Goal: Transaction & Acquisition: Purchase product/service

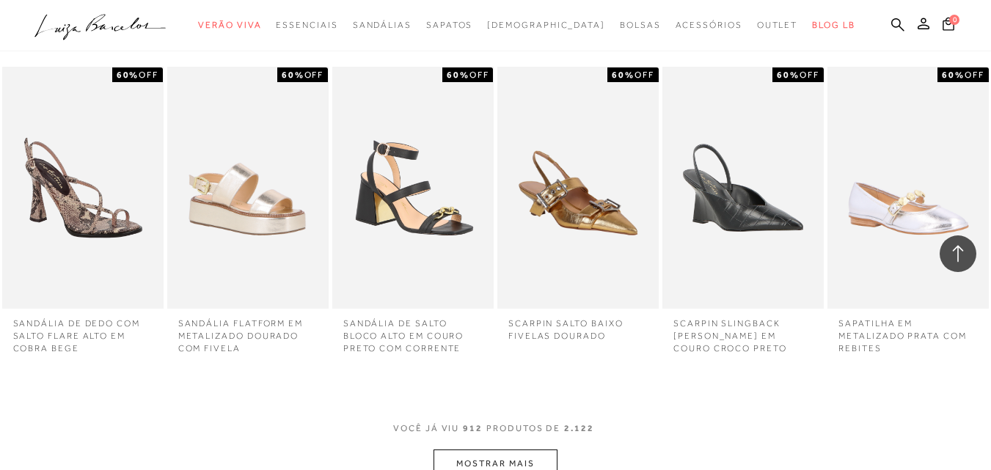
click at [512, 450] on button "MOSTRAR MAIS" at bounding box center [494, 464] width 123 height 29
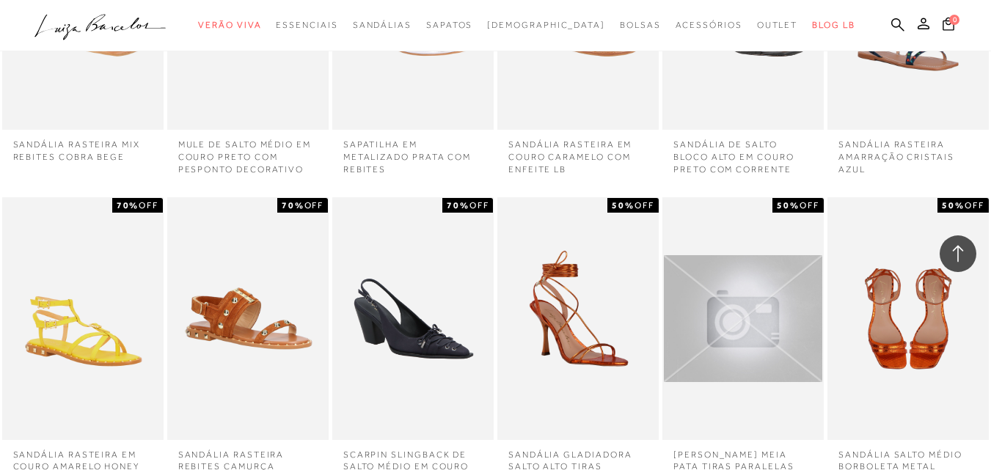
scroll to position [55127, 0]
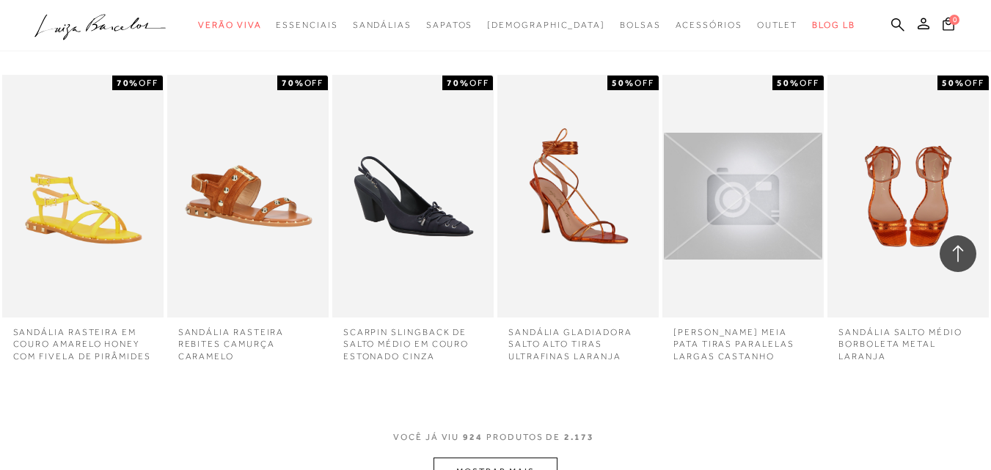
click at [529, 458] on button "MOSTRAR MAIS" at bounding box center [494, 472] width 123 height 29
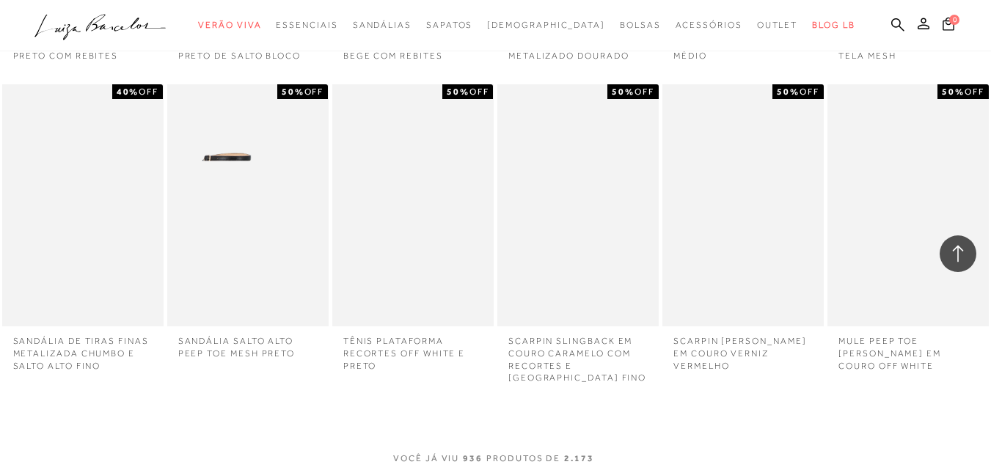
scroll to position [55861, 0]
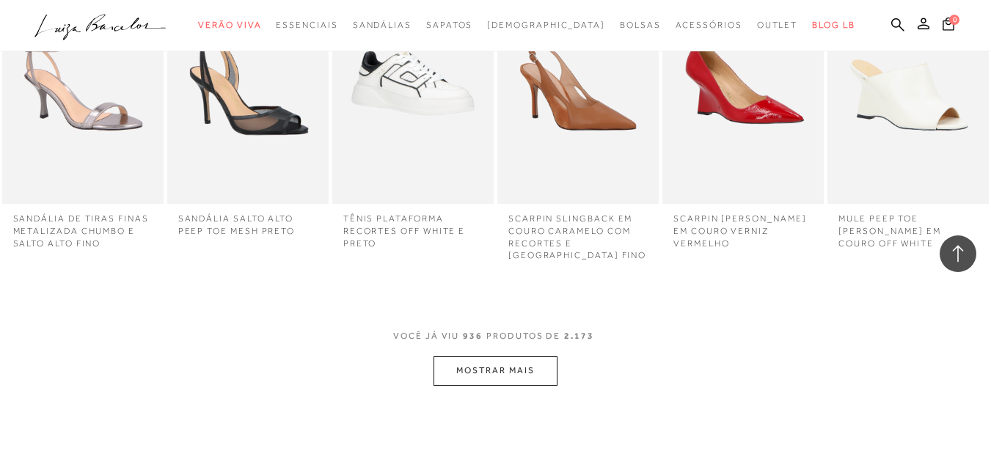
click at [496, 356] on button "MOSTRAR MAIS" at bounding box center [494, 370] width 123 height 29
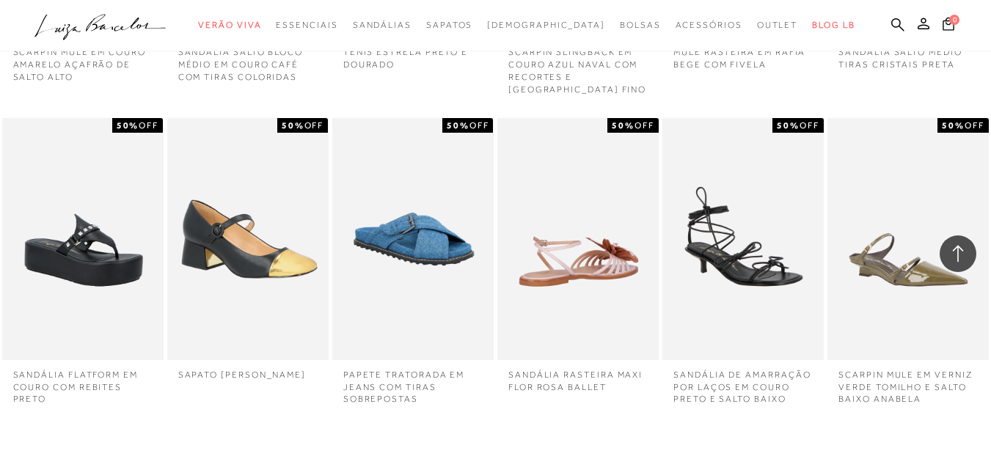
scroll to position [56472, 0]
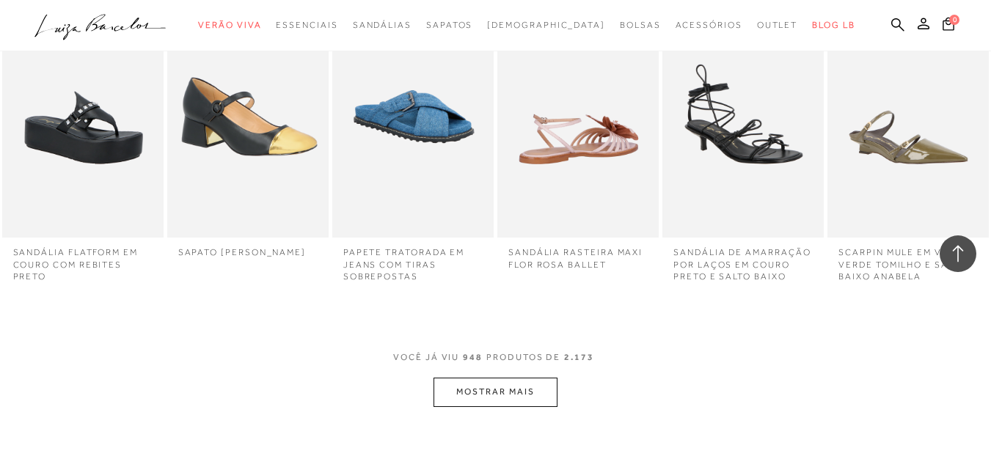
click at [493, 378] on button "MOSTRAR MAIS" at bounding box center [494, 392] width 123 height 29
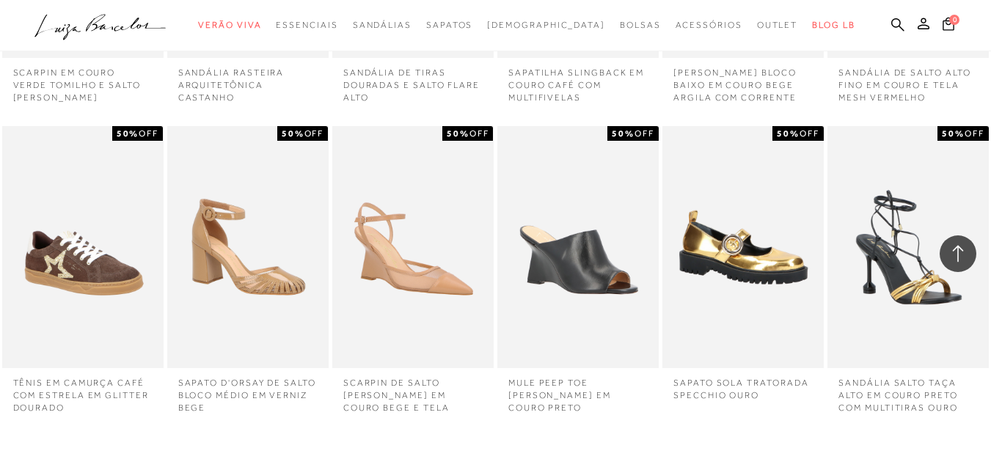
scroll to position [57082, 0]
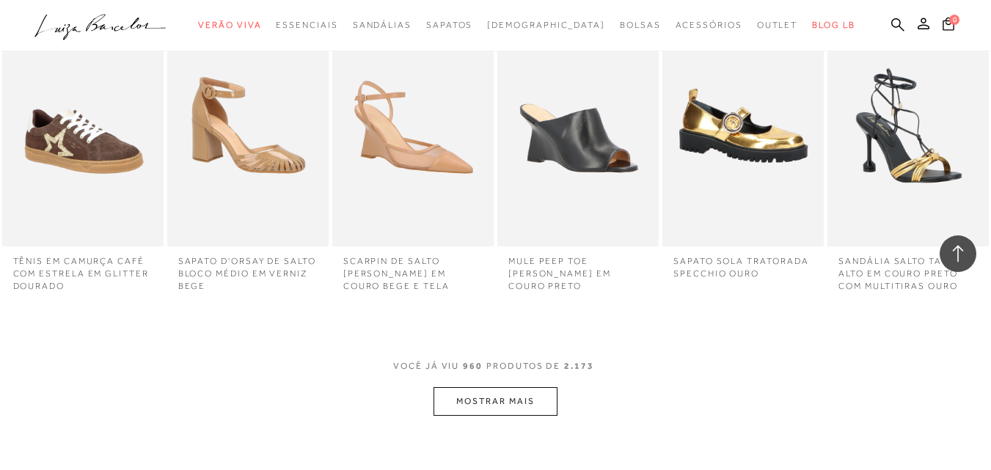
click at [532, 387] on button "MOSTRAR MAIS" at bounding box center [494, 401] width 123 height 29
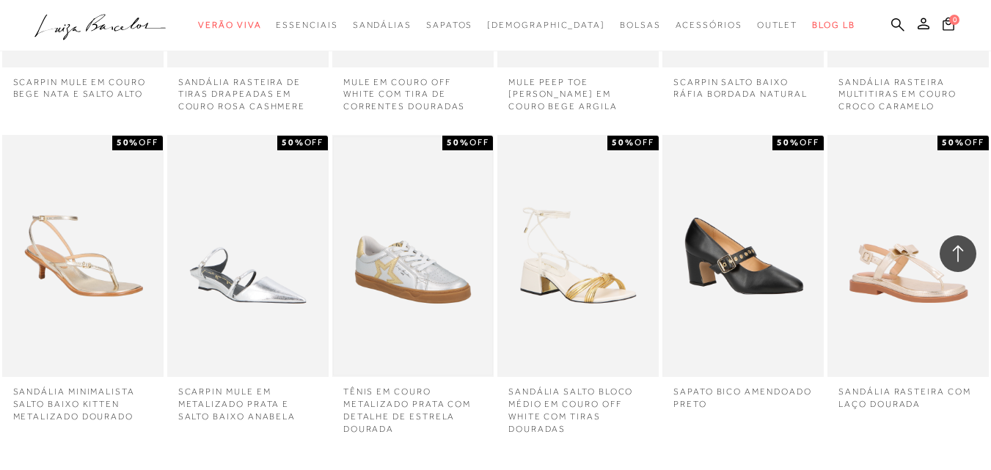
scroll to position [57694, 0]
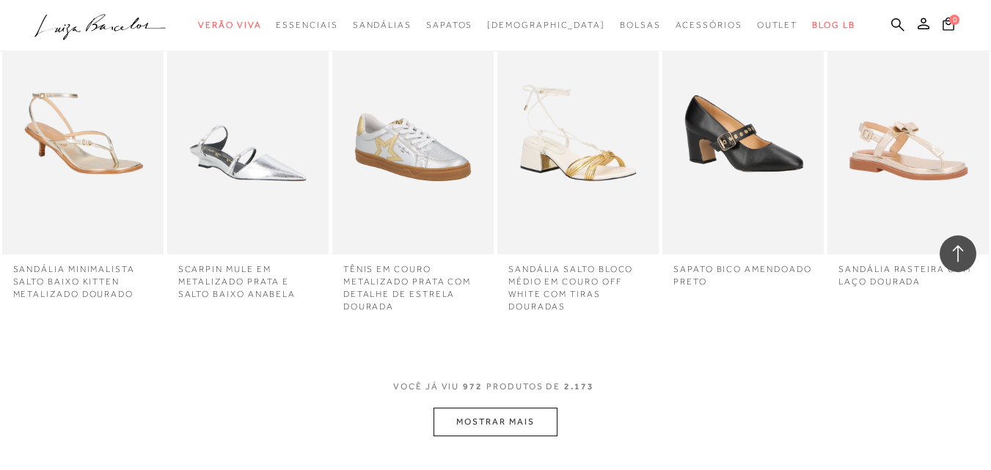
click at [510, 408] on button "MOSTRAR MAIS" at bounding box center [494, 422] width 123 height 29
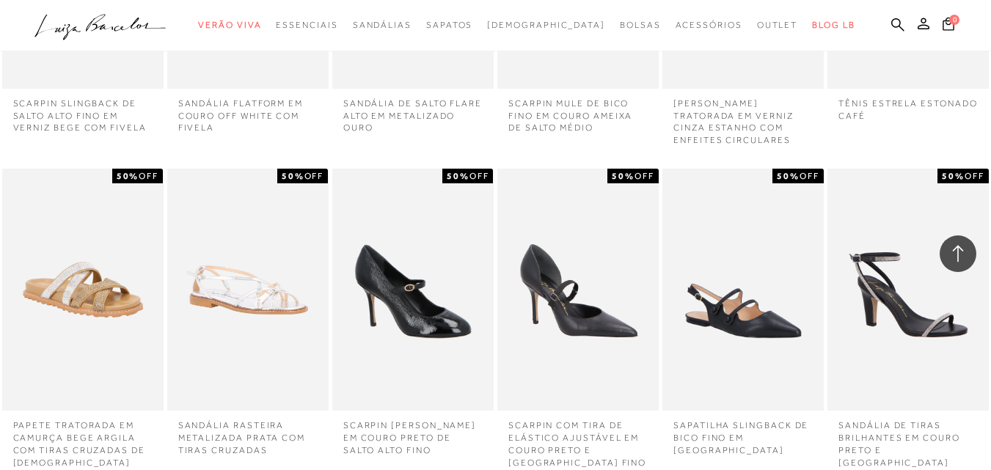
scroll to position [58305, 0]
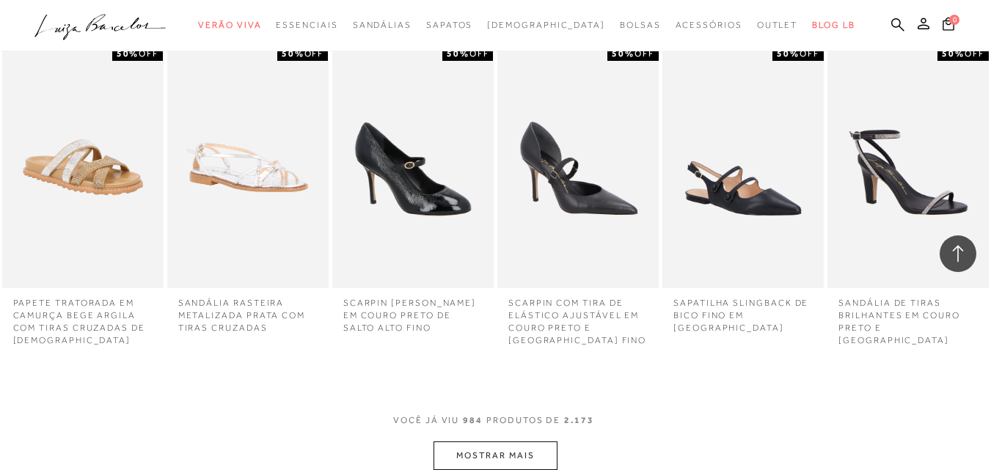
click at [513, 442] on button "MOSTRAR MAIS" at bounding box center [494, 456] width 123 height 29
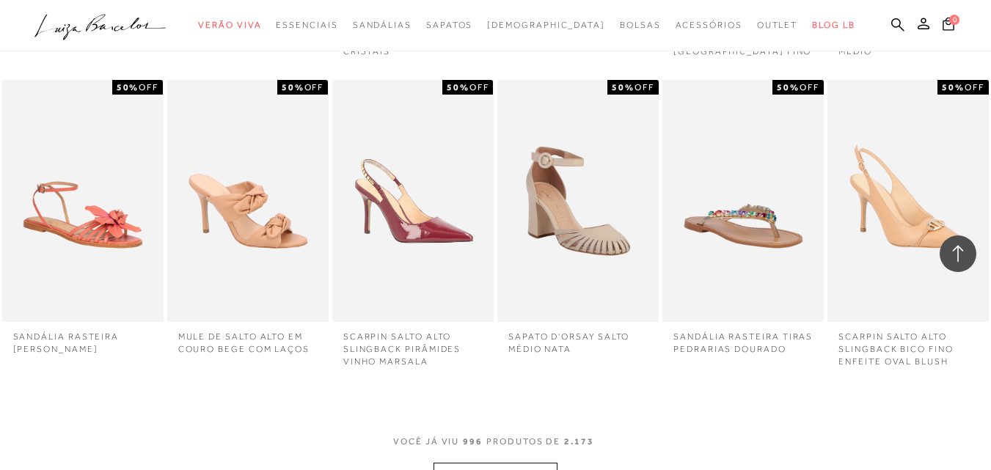
scroll to position [59161, 0]
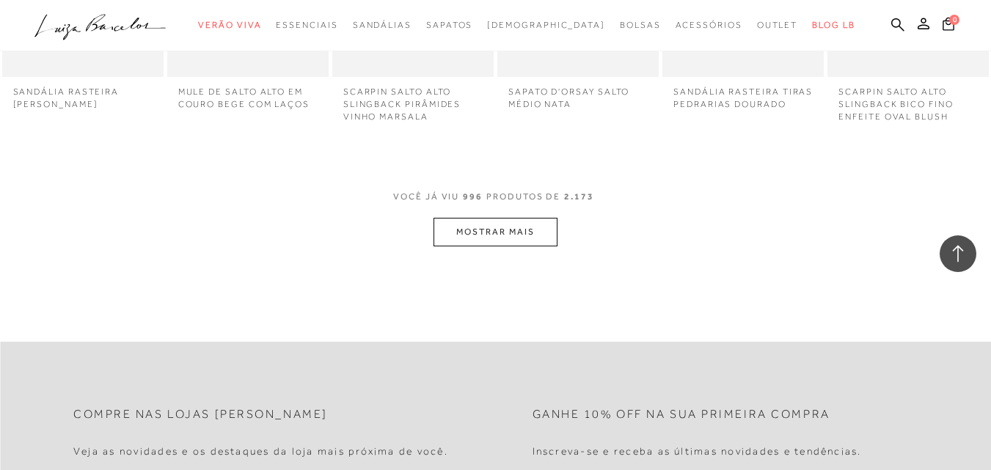
click at [512, 218] on button "MOSTRAR MAIS" at bounding box center [494, 232] width 123 height 29
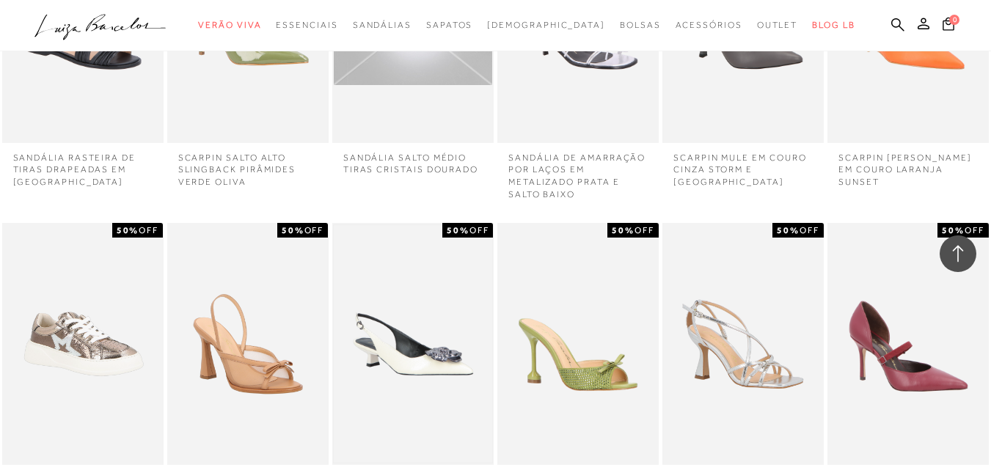
scroll to position [59528, 0]
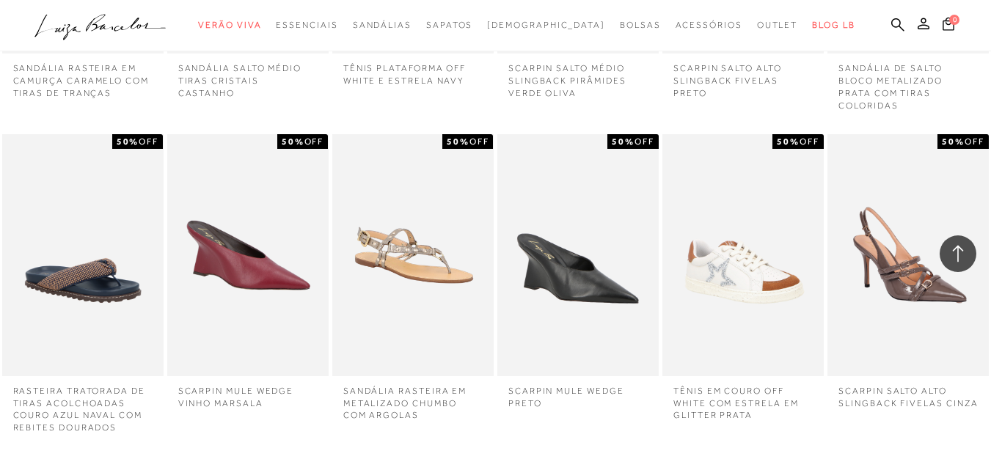
scroll to position [60261, 0]
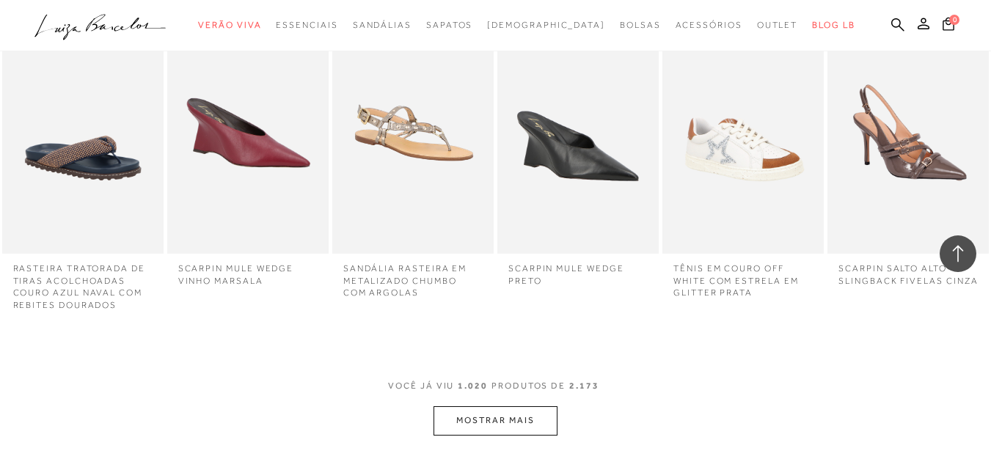
click at [490, 406] on button "MOSTRAR MAIS" at bounding box center [494, 420] width 123 height 29
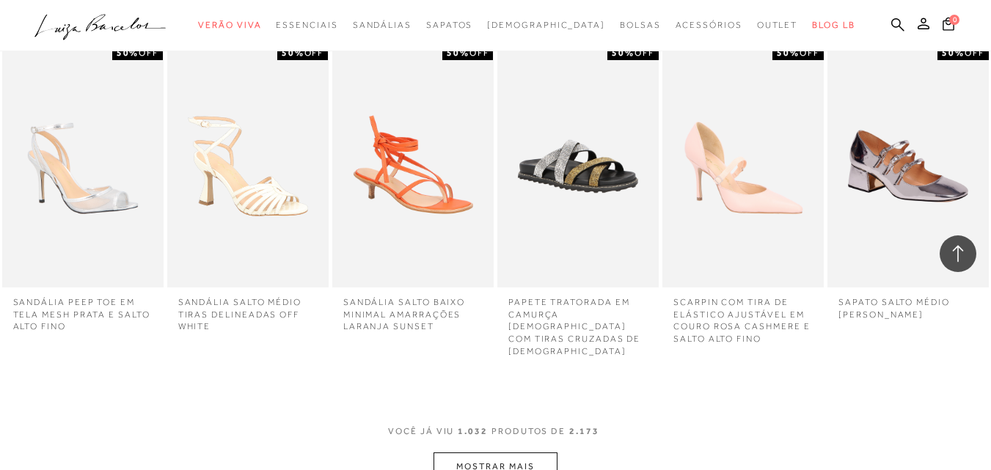
scroll to position [60994, 0]
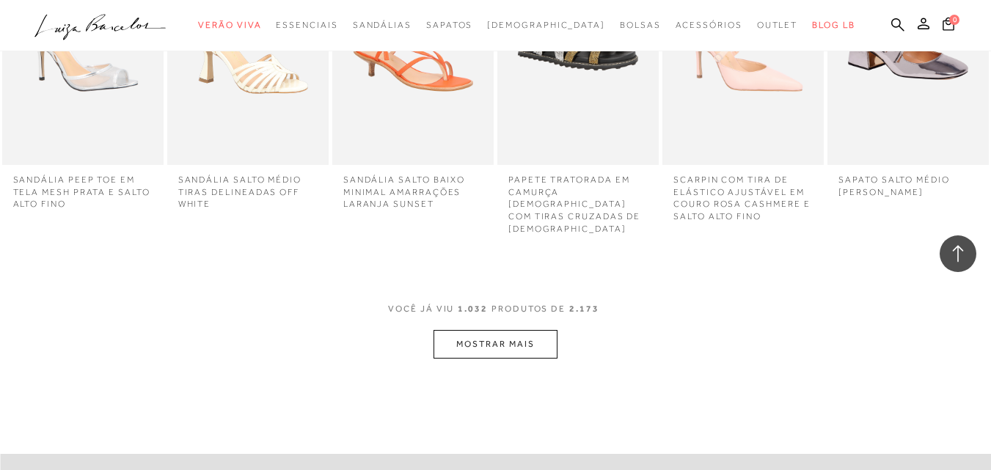
click at [541, 330] on button "MOSTRAR MAIS" at bounding box center [494, 344] width 123 height 29
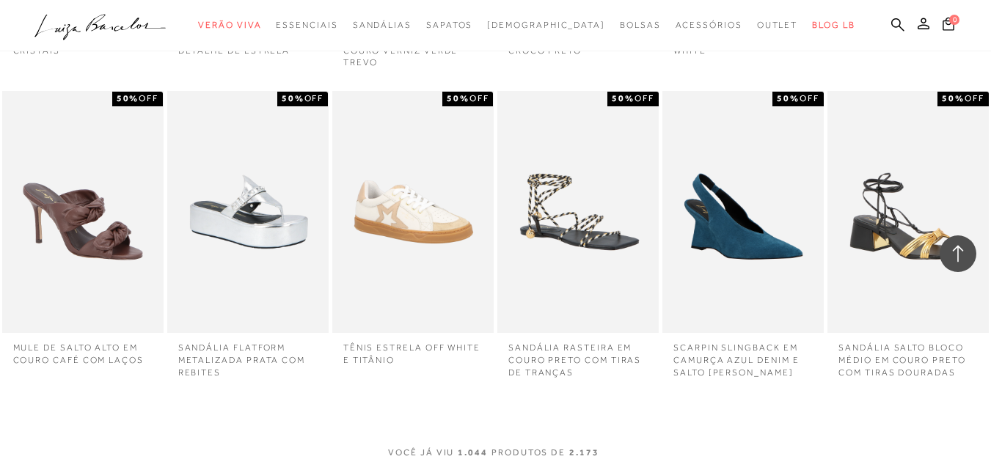
scroll to position [61605, 0]
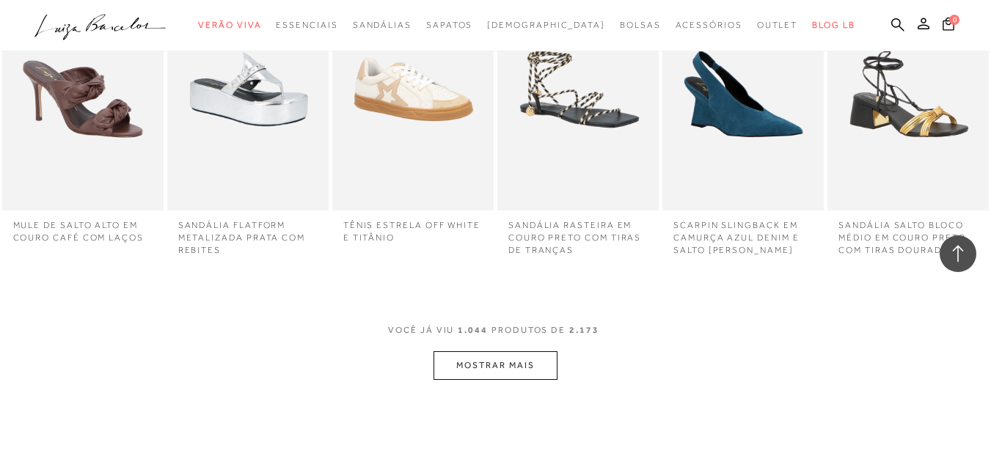
click at [513, 351] on button "MOSTRAR MAIS" at bounding box center [494, 365] width 123 height 29
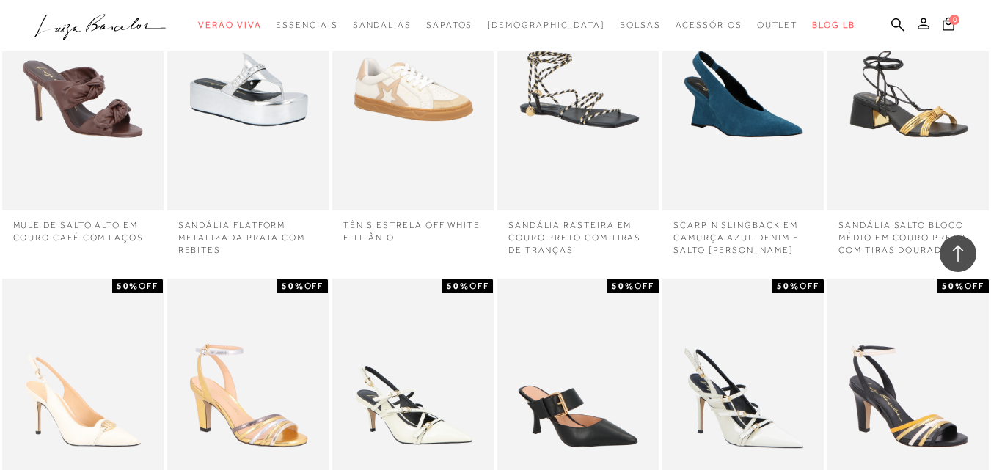
click at [964, 262] on icon at bounding box center [957, 253] width 19 height 19
click at [0, 0] on span "Lançamentos" at bounding box center [0, 0] width 0 height 0
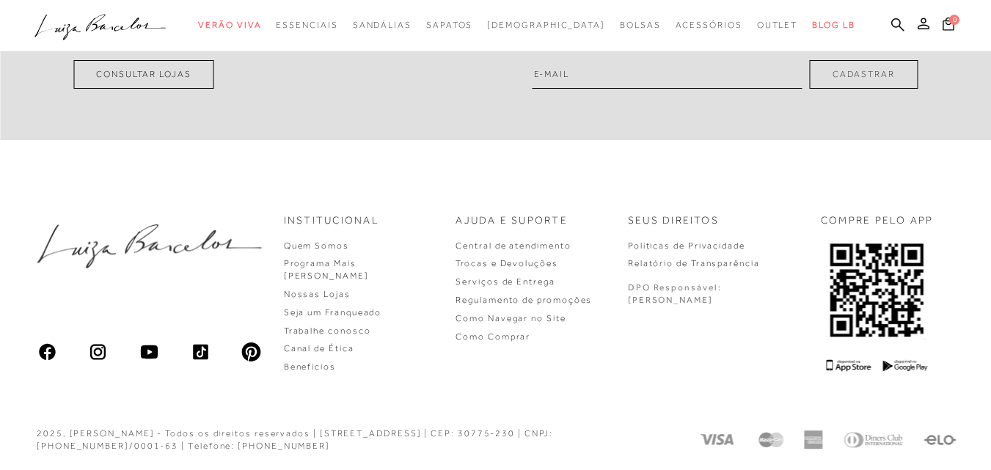
scroll to position [245, 0]
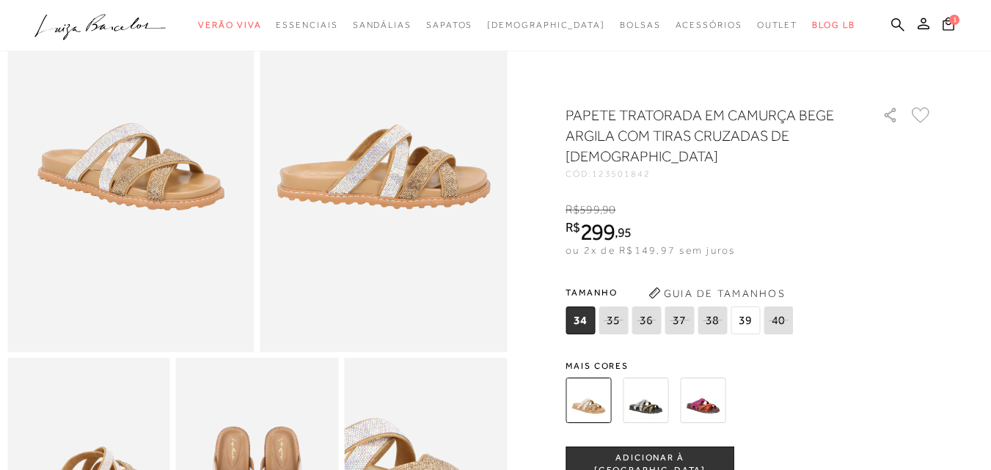
scroll to position [244, 0]
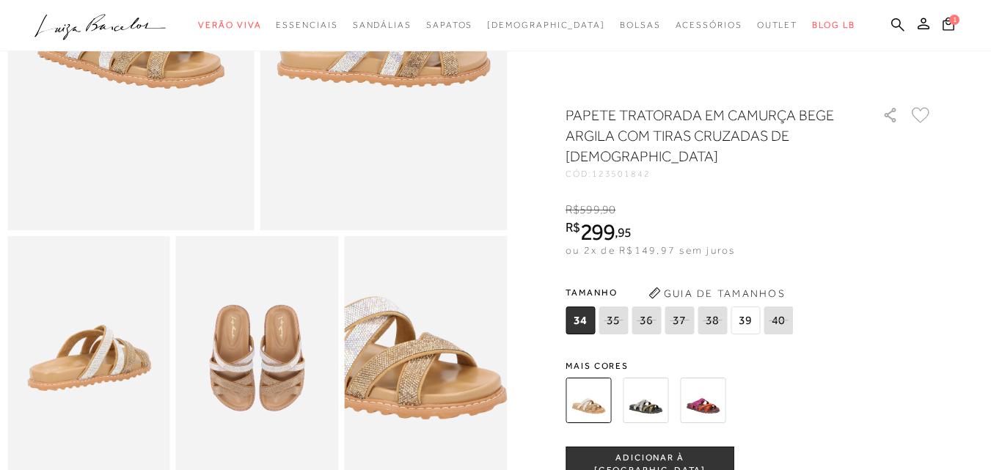
click at [659, 388] on img at bounding box center [645, 400] width 45 height 45
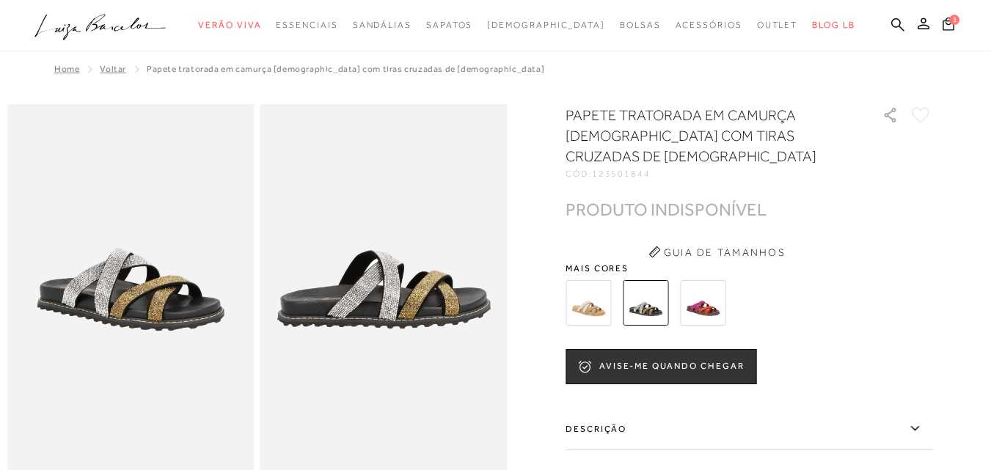
click at [703, 299] on img at bounding box center [702, 302] width 45 height 45
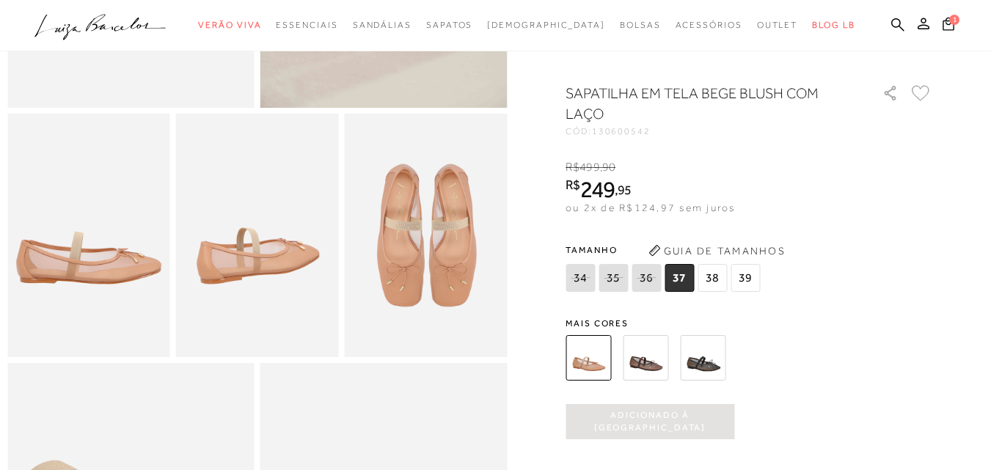
scroll to position [367, 0]
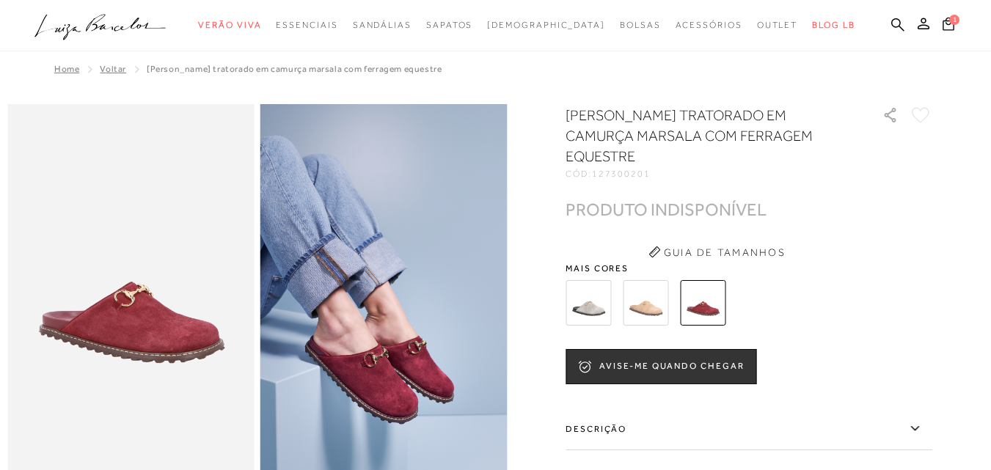
click at [635, 287] on img at bounding box center [645, 302] width 45 height 45
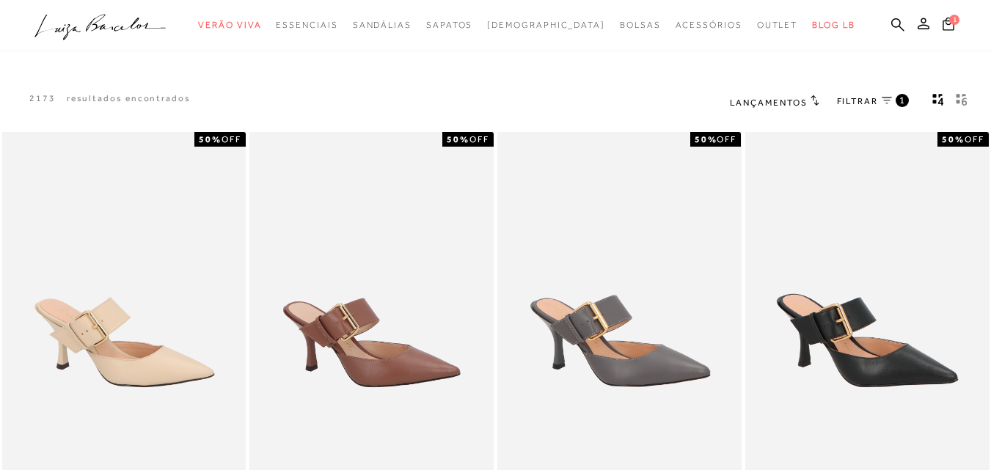
click at [766, 111] on div "Lançamentos Ordenar por Padrão Lançamentos" at bounding box center [774, 101] width 89 height 19
click at [764, 102] on span "Lançamentos" at bounding box center [769, 103] width 78 height 10
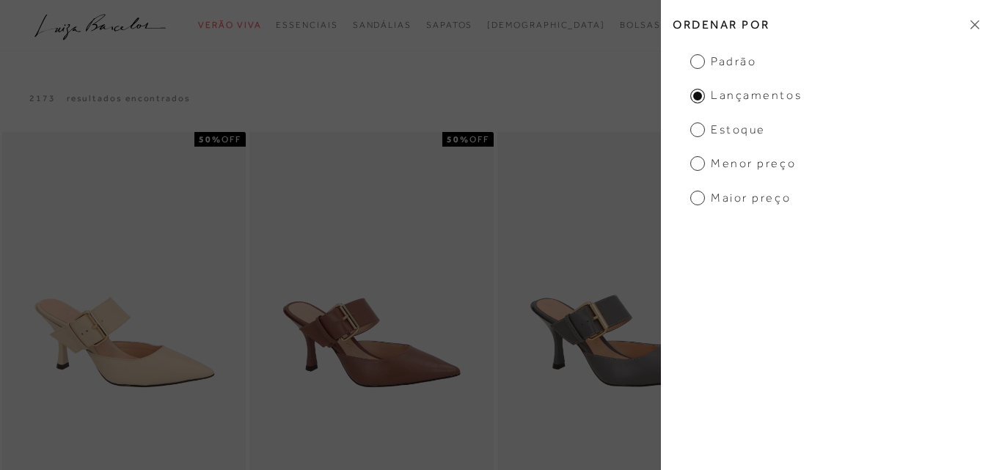
click at [973, 26] on icon at bounding box center [974, 25] width 9 height 9
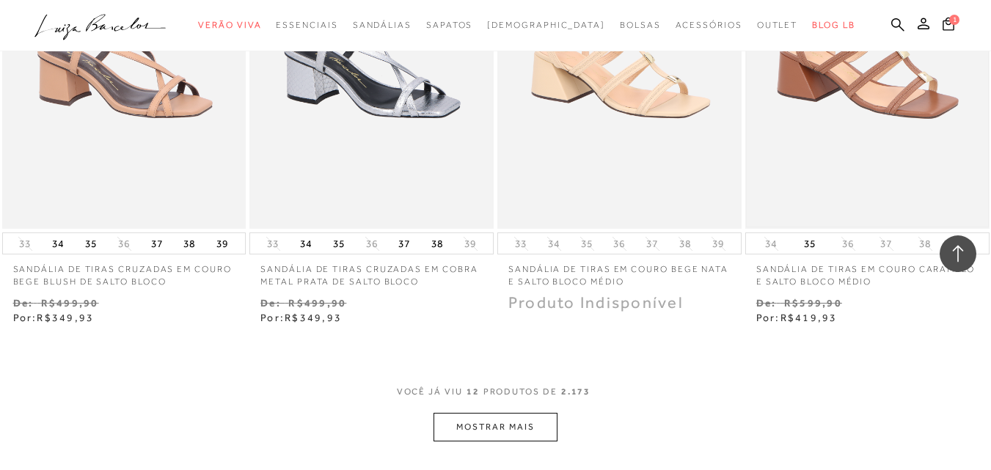
scroll to position [1344, 0]
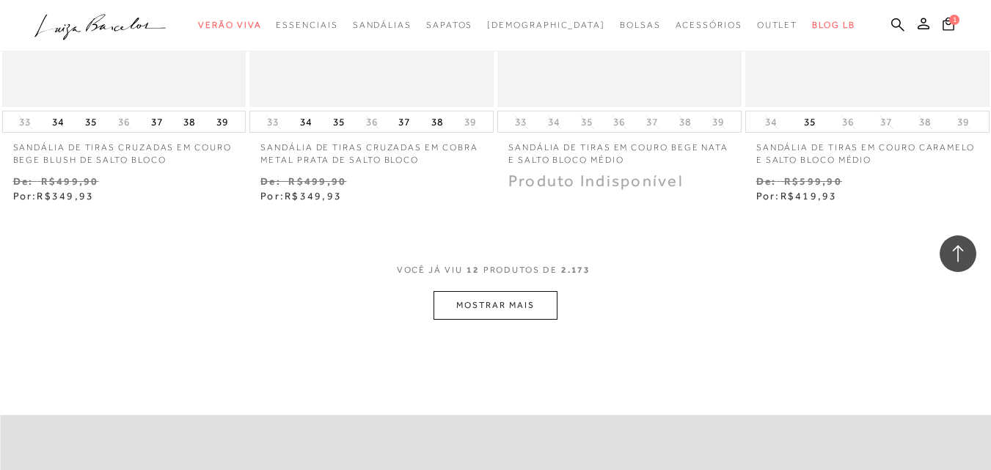
click at [514, 309] on button "MOSTRAR MAIS" at bounding box center [494, 305] width 123 height 29
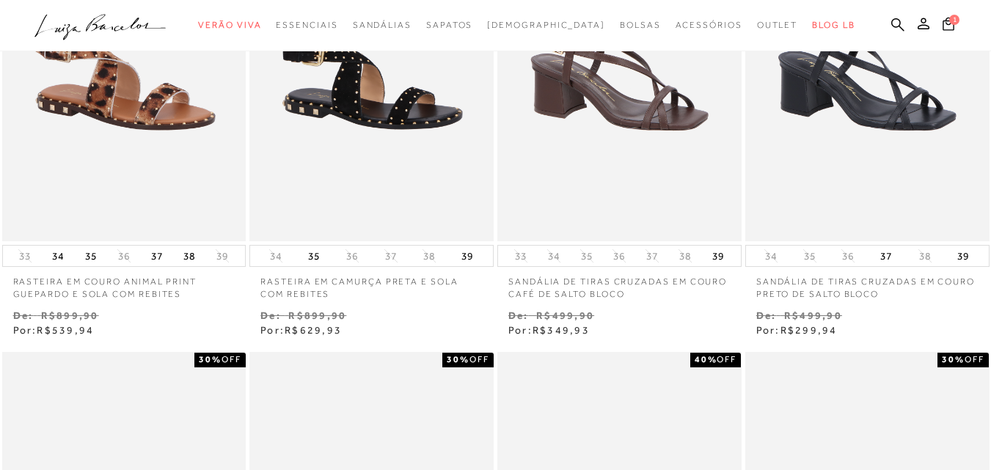
scroll to position [0, 0]
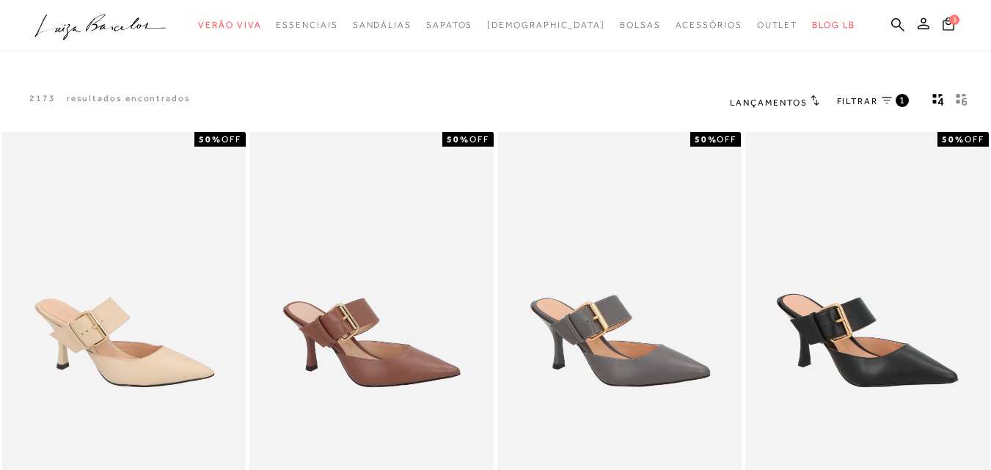
click at [958, 100] on icon "gridText6Desc" at bounding box center [962, 99] width 12 height 13
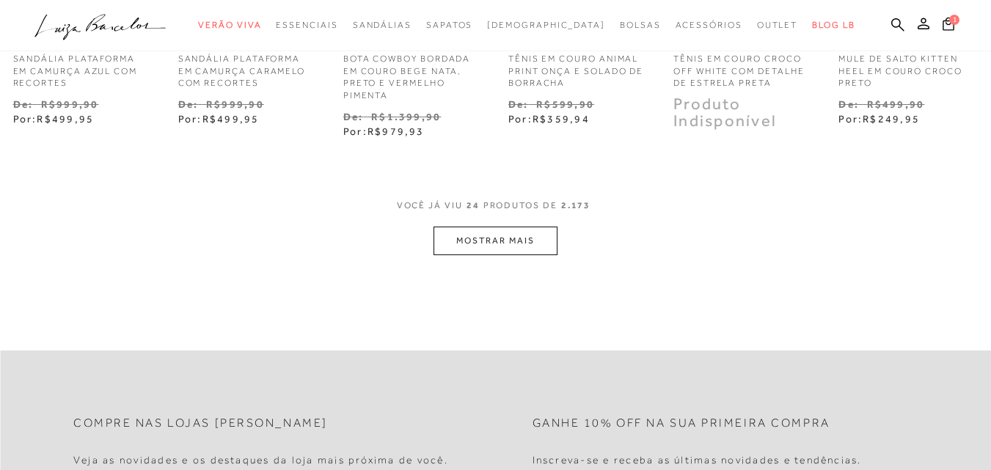
scroll to position [856, 0]
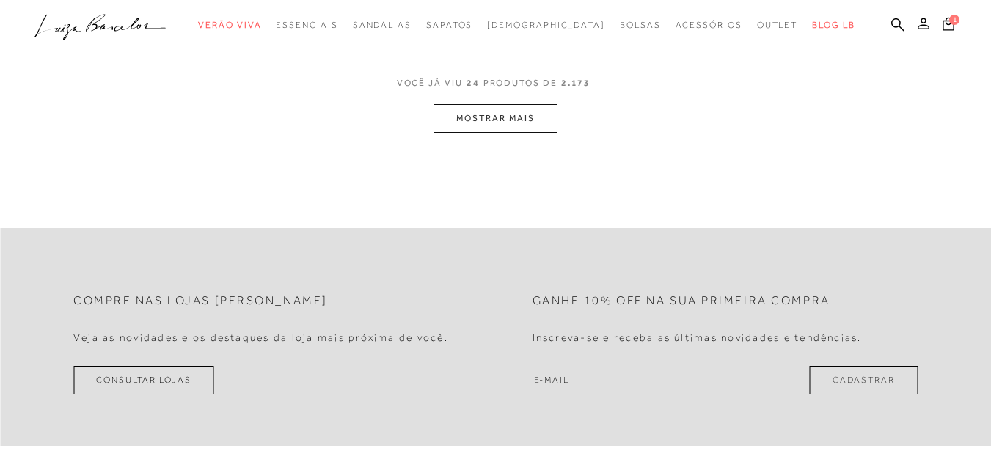
click at [502, 123] on button "MOSTRAR MAIS" at bounding box center [494, 118] width 123 height 29
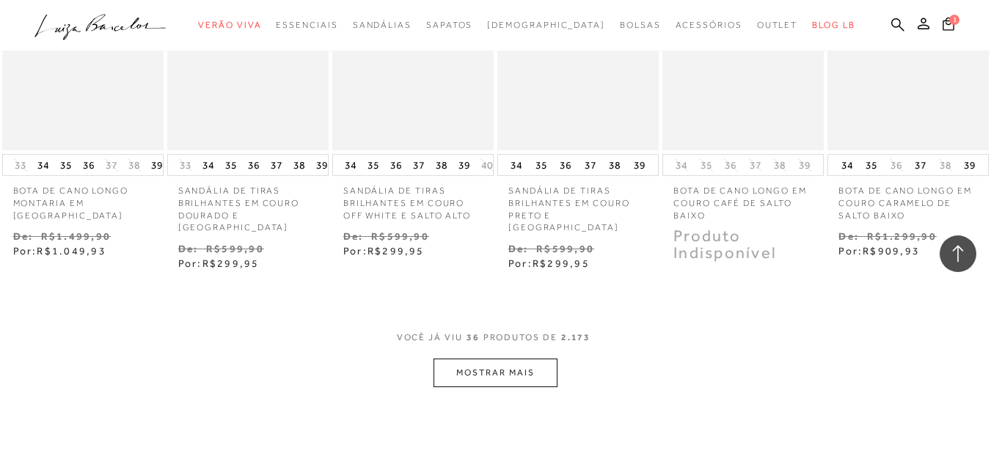
scroll to position [1467, 0]
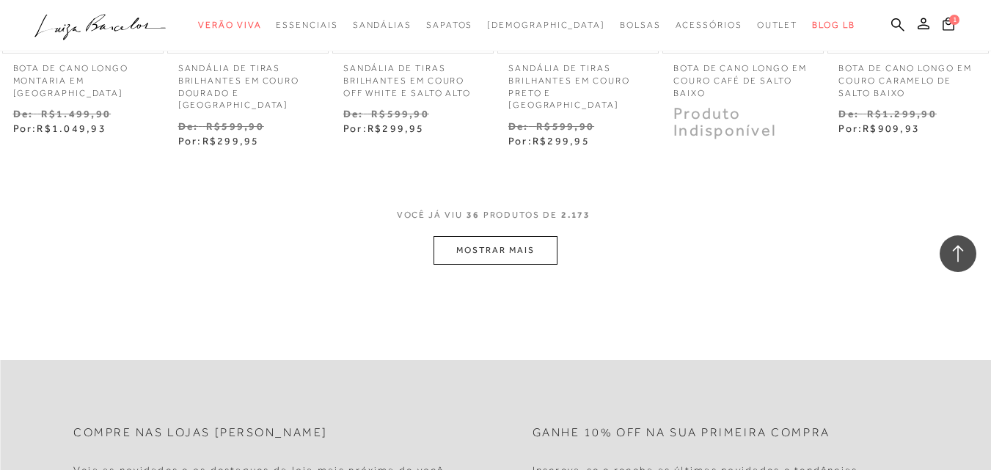
click at [509, 247] on button "MOSTRAR MAIS" at bounding box center [494, 250] width 123 height 29
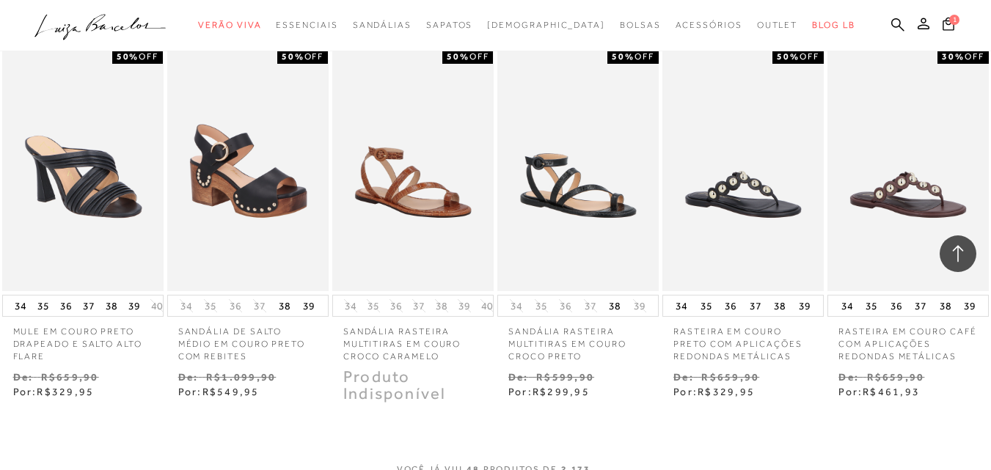
scroll to position [2200, 0]
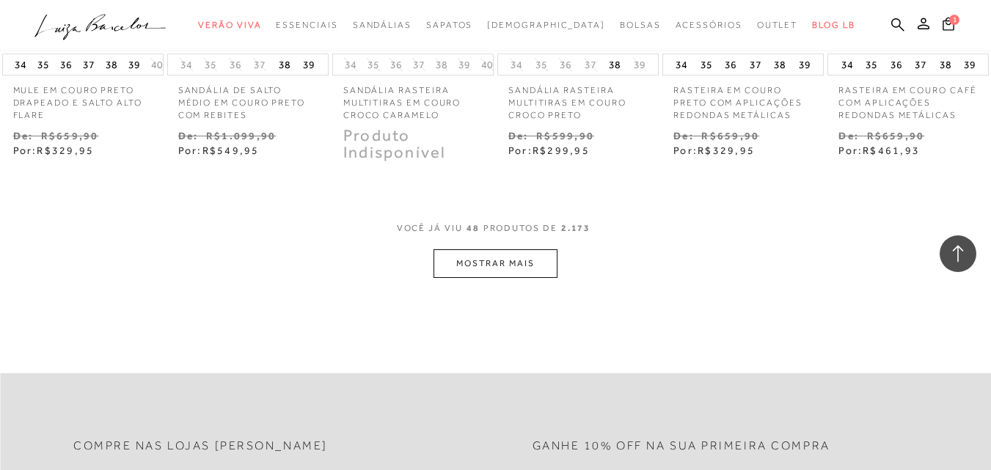
click at [463, 255] on button "MOSTRAR MAIS" at bounding box center [494, 263] width 123 height 29
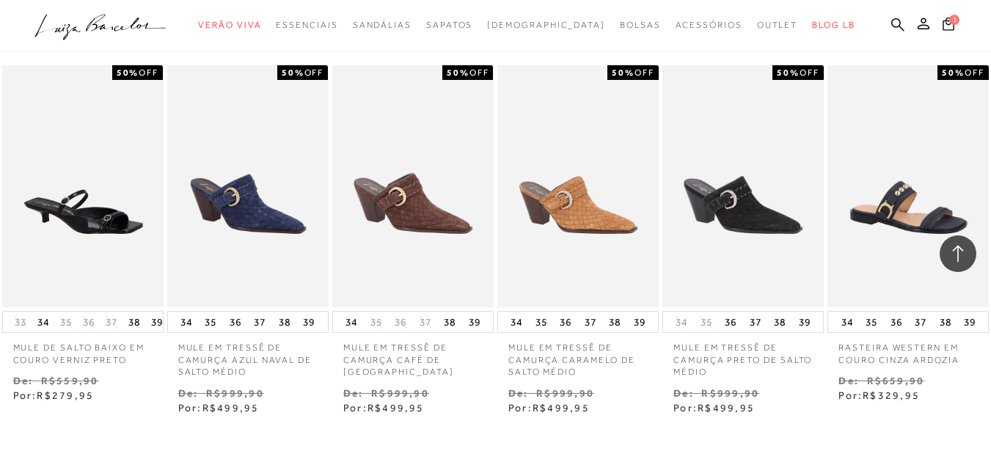
scroll to position [2934, 0]
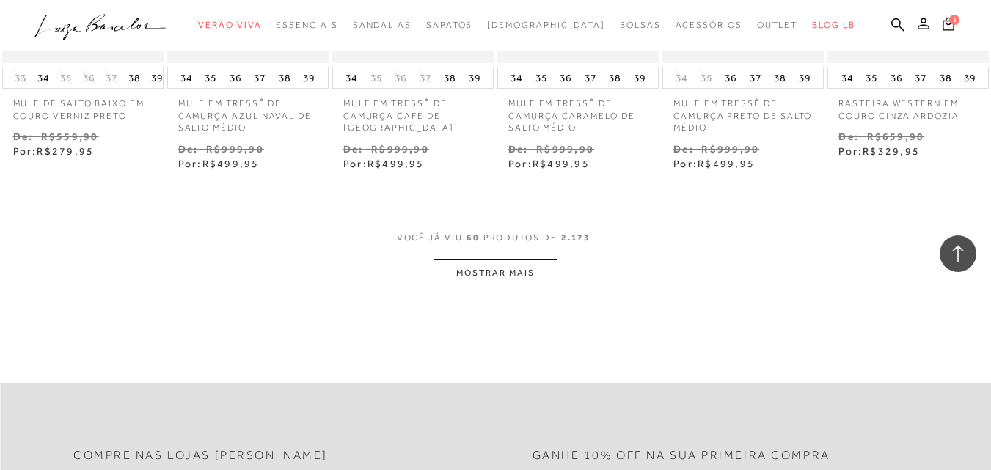
click at [519, 259] on button "MOSTRAR MAIS" at bounding box center [494, 273] width 123 height 29
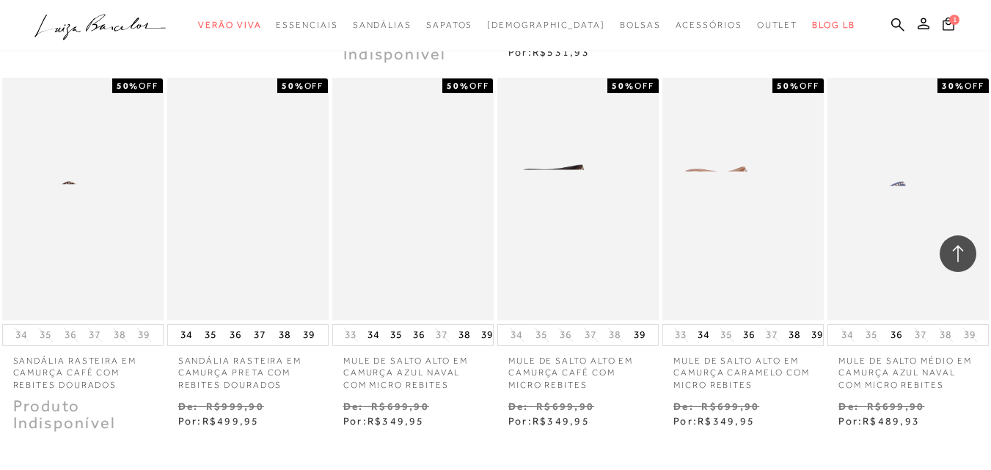
scroll to position [3545, 0]
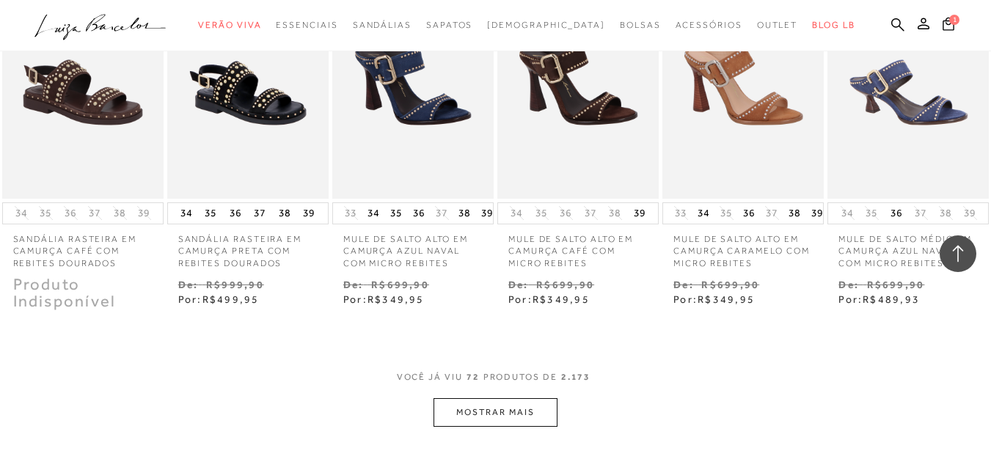
click at [508, 398] on button "MOSTRAR MAIS" at bounding box center [494, 412] width 123 height 29
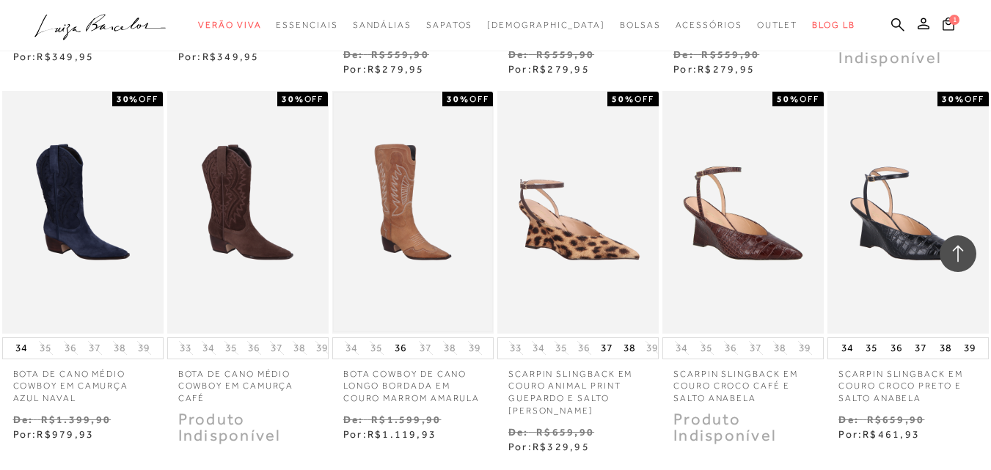
scroll to position [4278, 0]
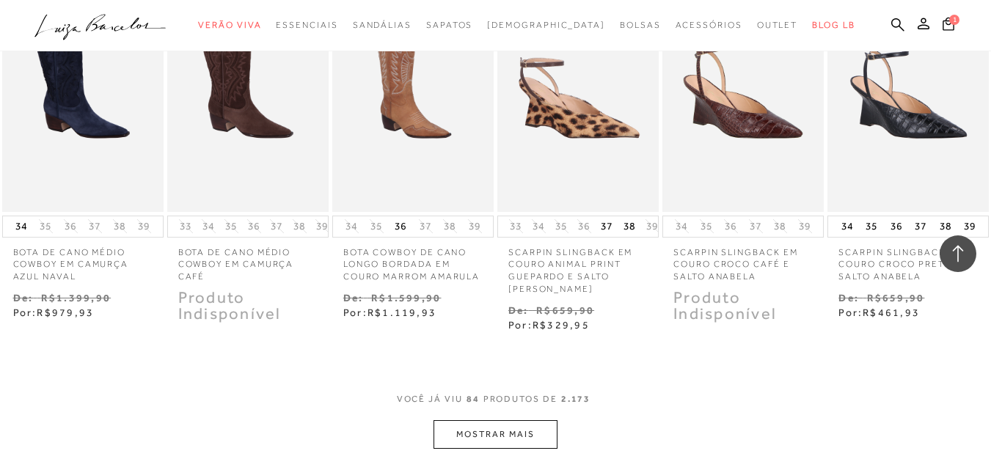
click at [507, 420] on button "MOSTRAR MAIS" at bounding box center [494, 434] width 123 height 29
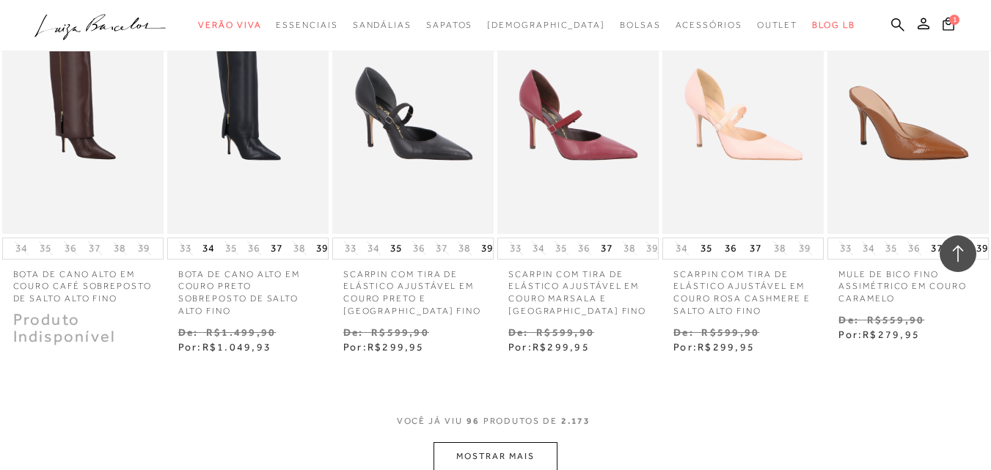
scroll to position [5134, 0]
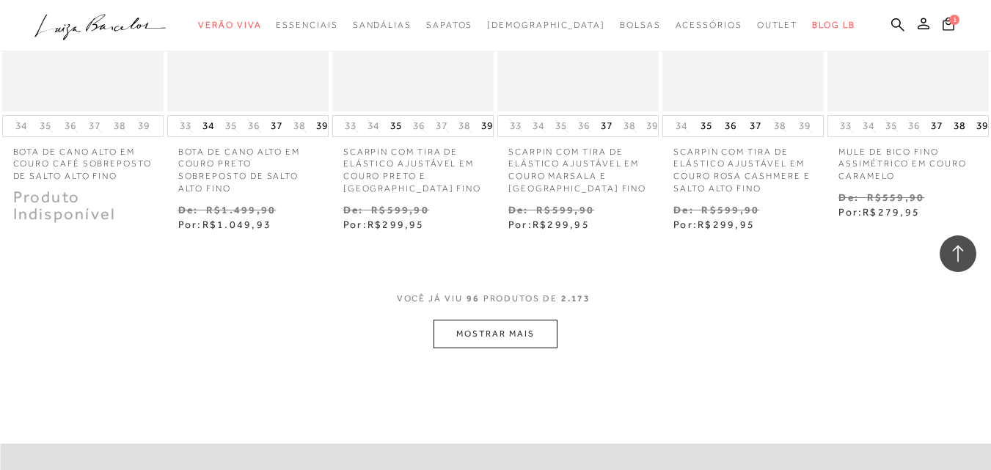
click at [516, 320] on button "MOSTRAR MAIS" at bounding box center [494, 334] width 123 height 29
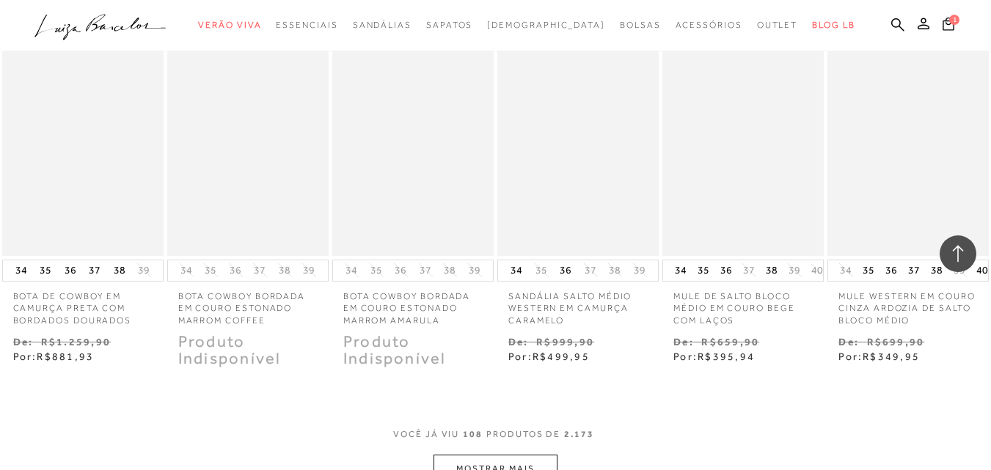
scroll to position [5867, 0]
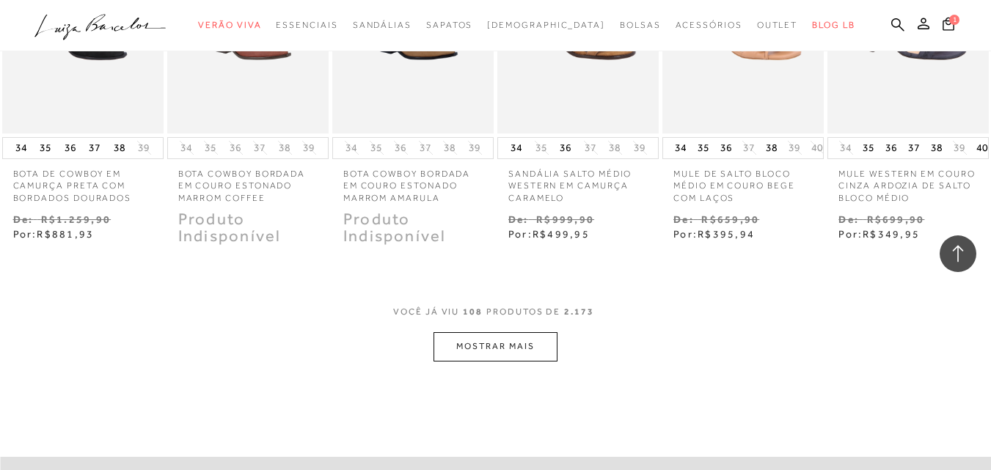
click at [541, 332] on button "MOSTRAR MAIS" at bounding box center [494, 346] width 123 height 29
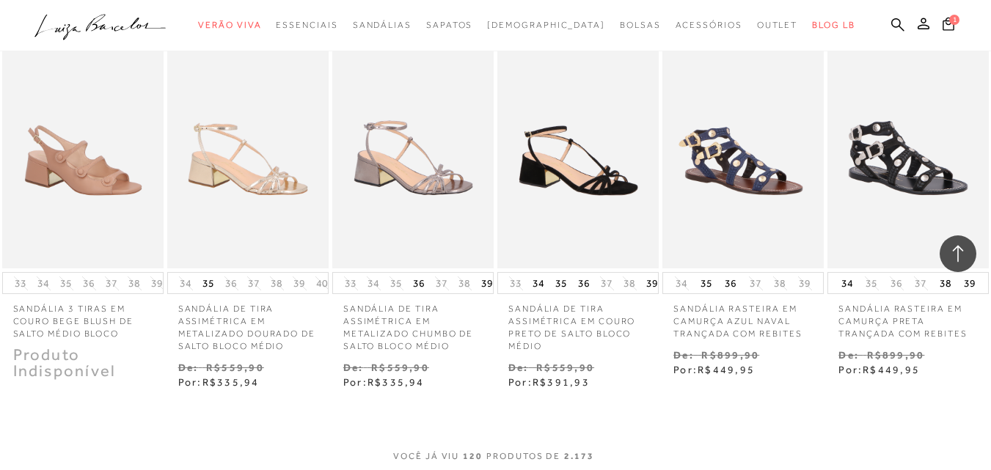
scroll to position [6601, 0]
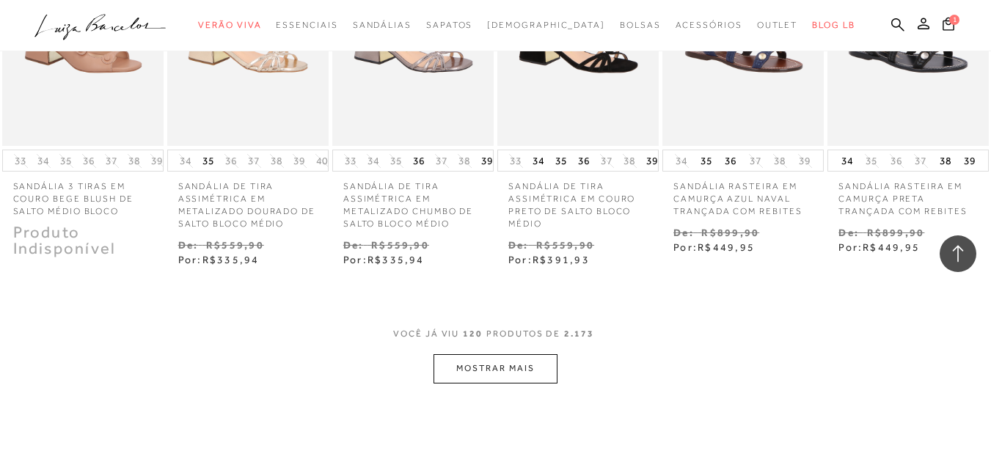
click at [519, 354] on button "MOSTRAR MAIS" at bounding box center [494, 368] width 123 height 29
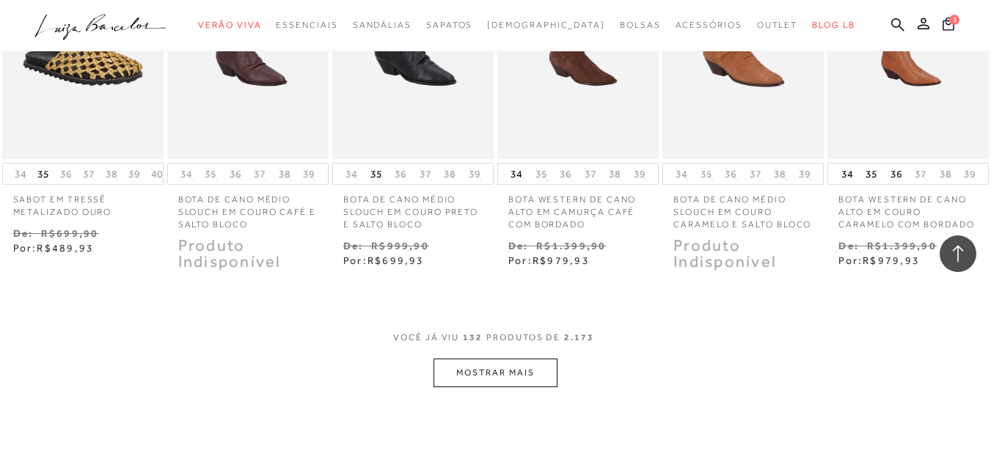
scroll to position [7456, 0]
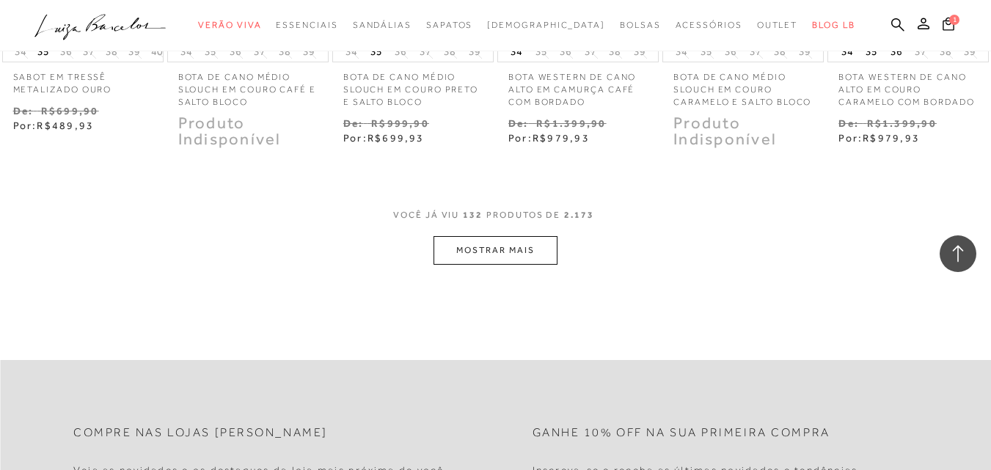
click at [497, 244] on button "MOSTRAR MAIS" at bounding box center [494, 250] width 123 height 29
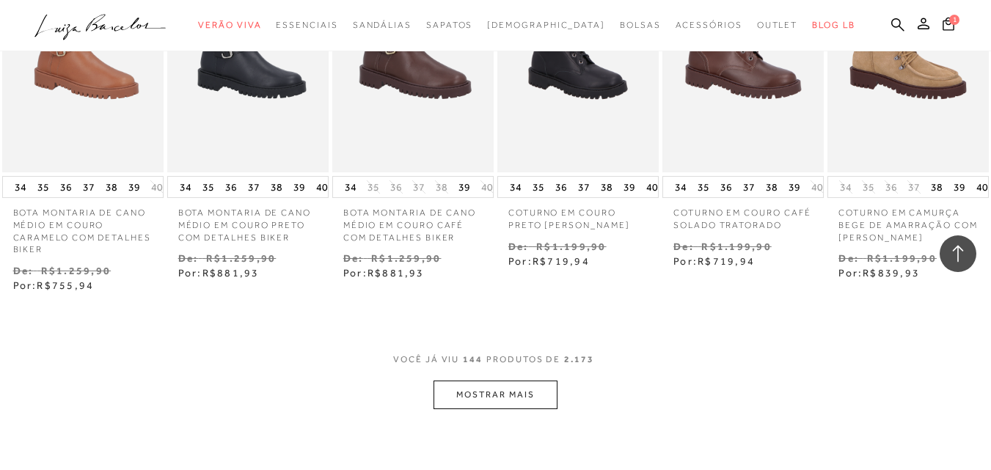
scroll to position [8190, 0]
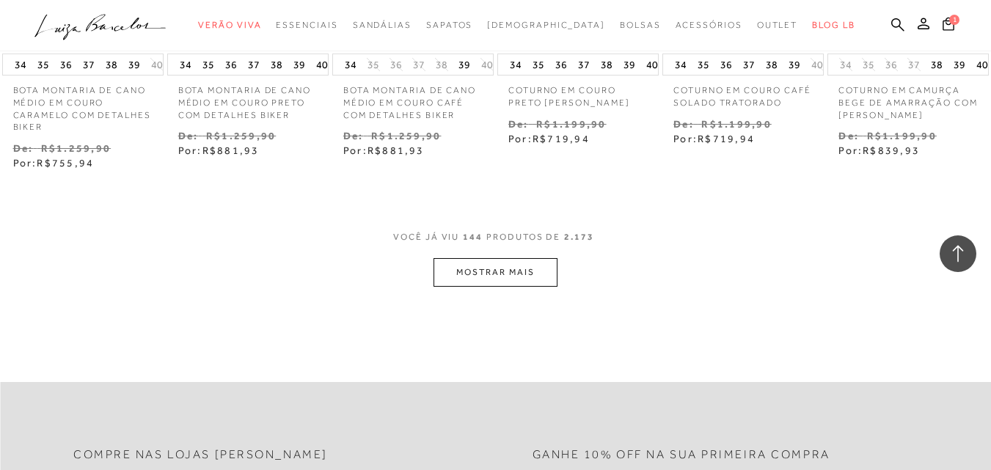
click at [528, 275] on button "MOSTRAR MAIS" at bounding box center [494, 272] width 123 height 29
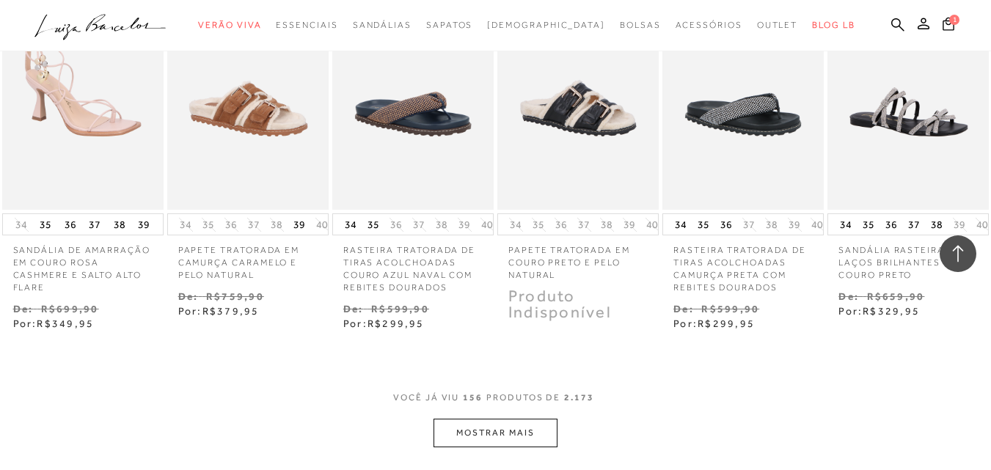
scroll to position [8923, 0]
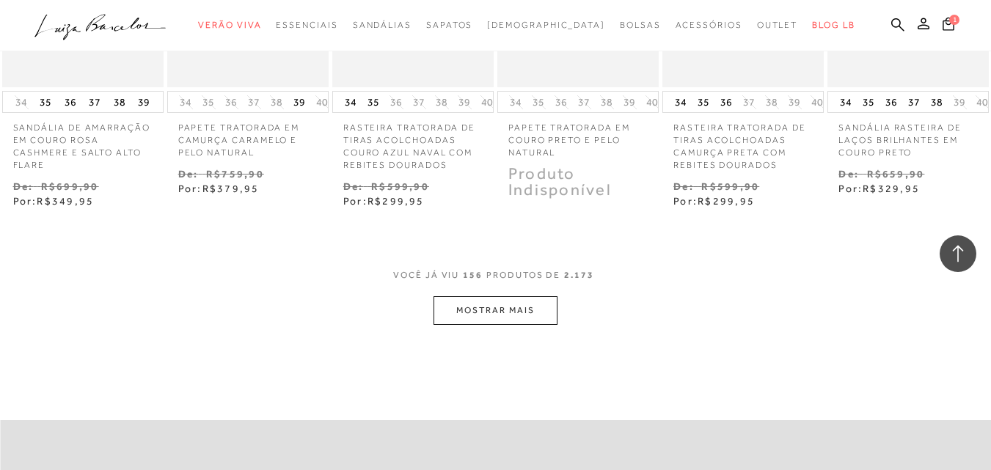
click at [514, 296] on button "MOSTRAR MAIS" at bounding box center [494, 310] width 123 height 29
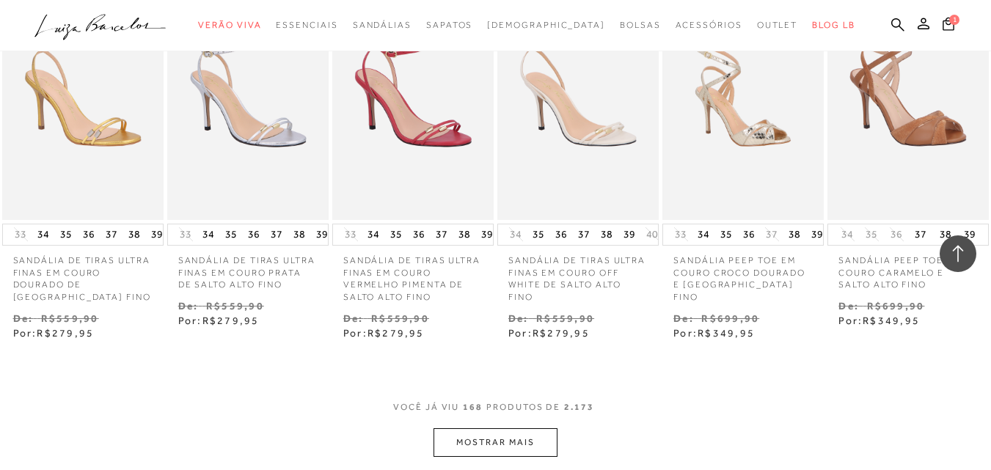
scroll to position [9657, 0]
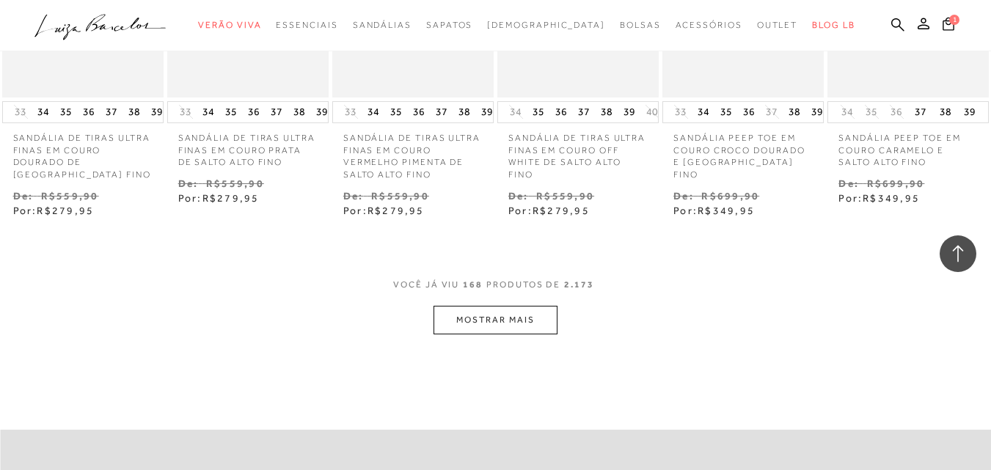
click at [508, 315] on button "MOSTRAR MAIS" at bounding box center [494, 320] width 123 height 29
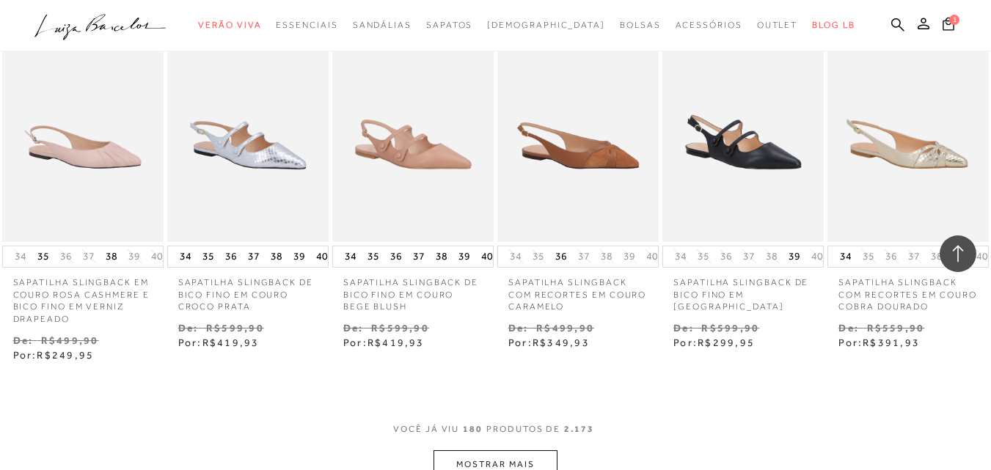
scroll to position [10390, 0]
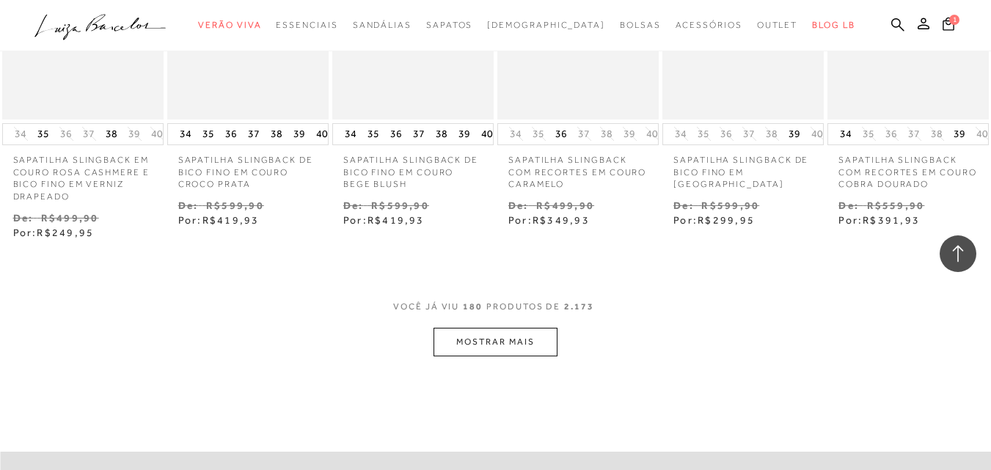
click at [462, 332] on button "MOSTRAR MAIS" at bounding box center [494, 342] width 123 height 29
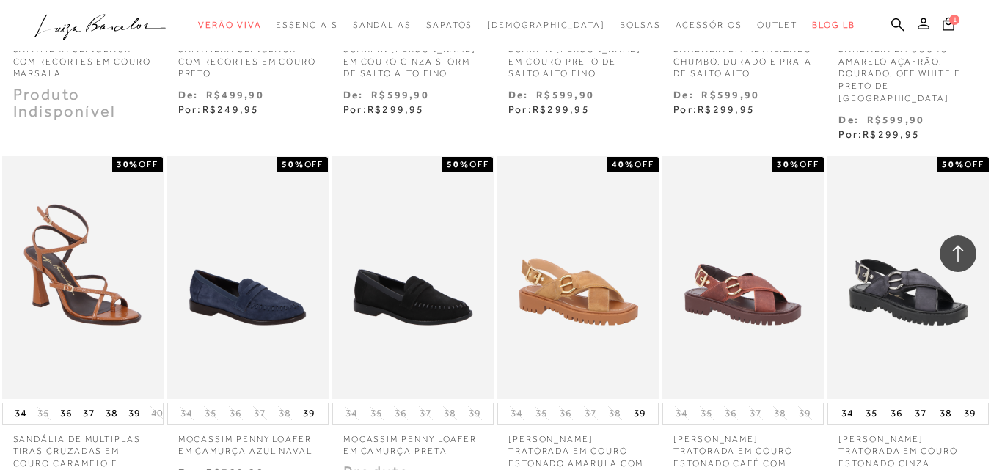
scroll to position [11123, 0]
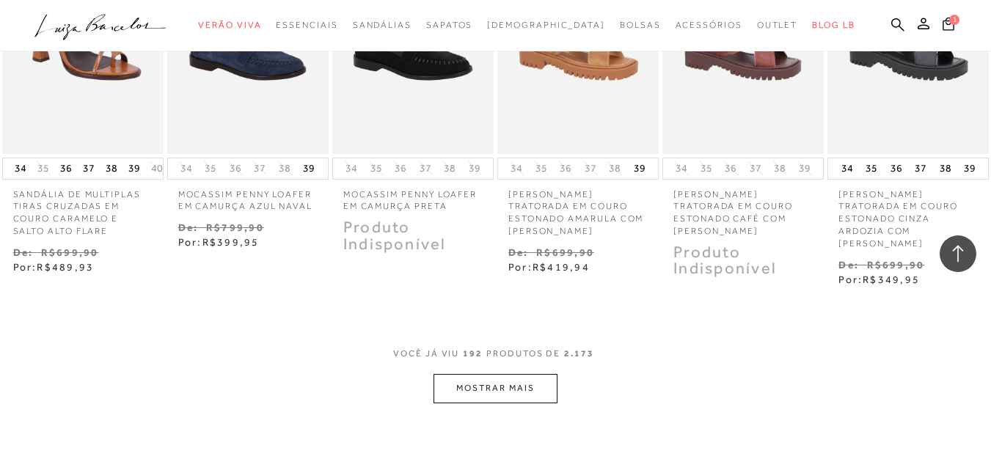
click at [519, 374] on button "MOSTRAR MAIS" at bounding box center [494, 388] width 123 height 29
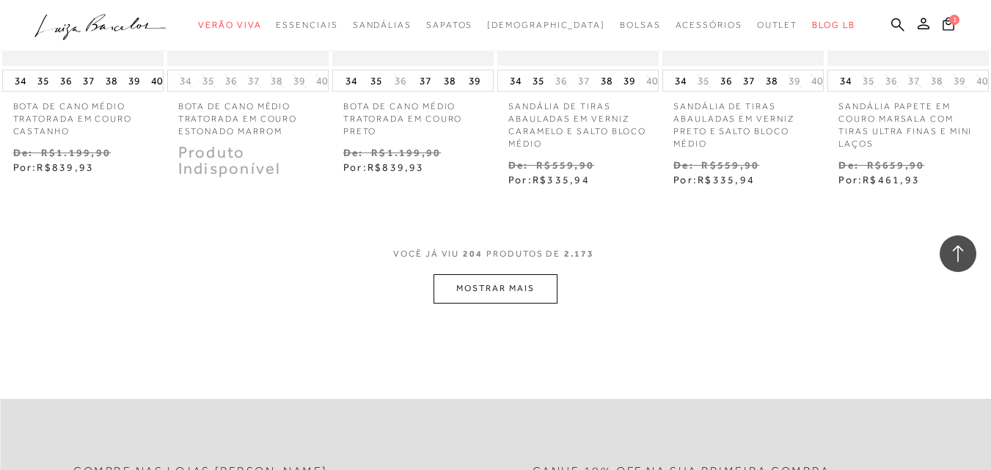
scroll to position [12101, 0]
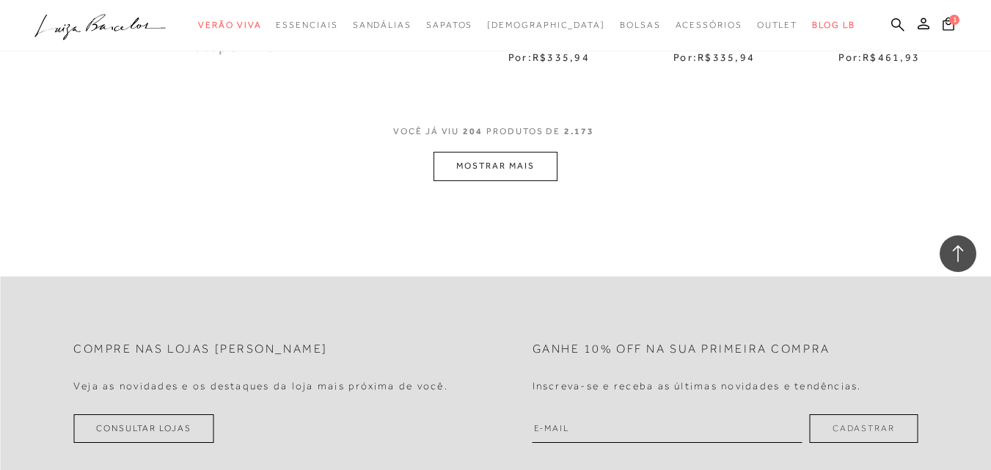
click at [479, 152] on button "MOSTRAR MAIS" at bounding box center [494, 166] width 123 height 29
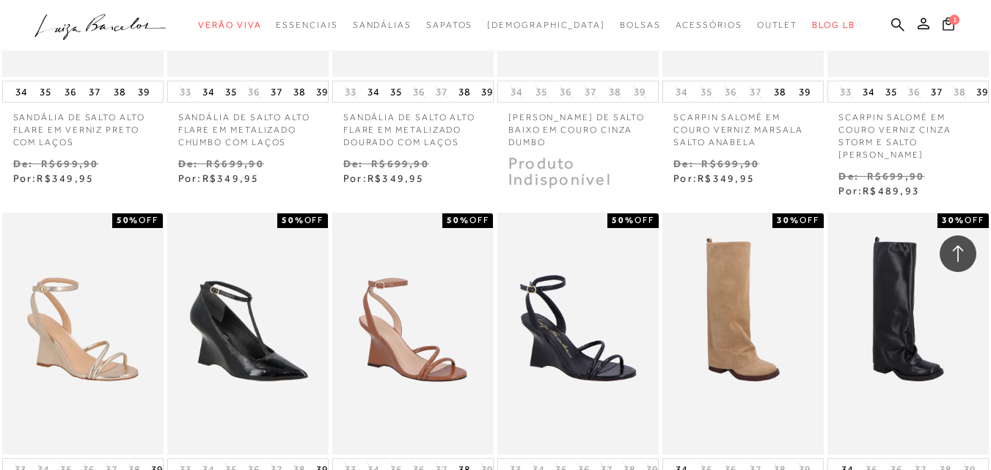
scroll to position [12590, 0]
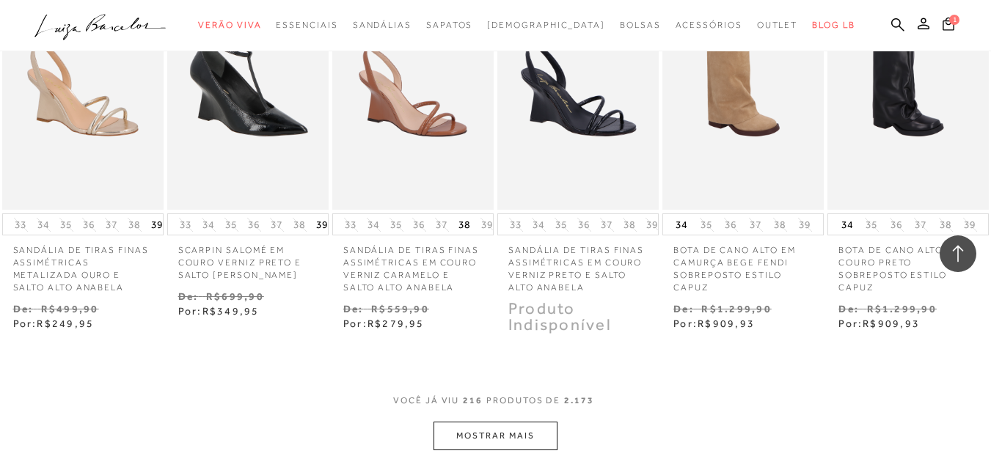
click at [530, 422] on button "MOSTRAR MAIS" at bounding box center [494, 436] width 123 height 29
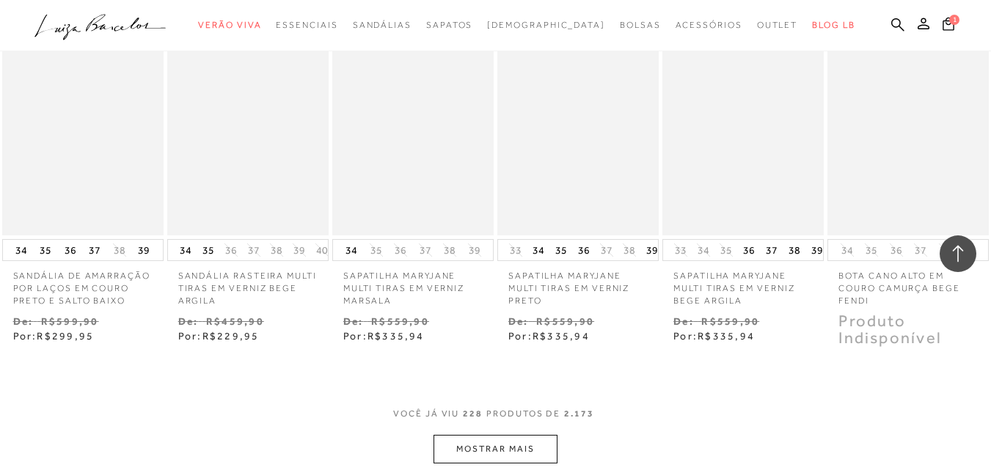
scroll to position [13445, 0]
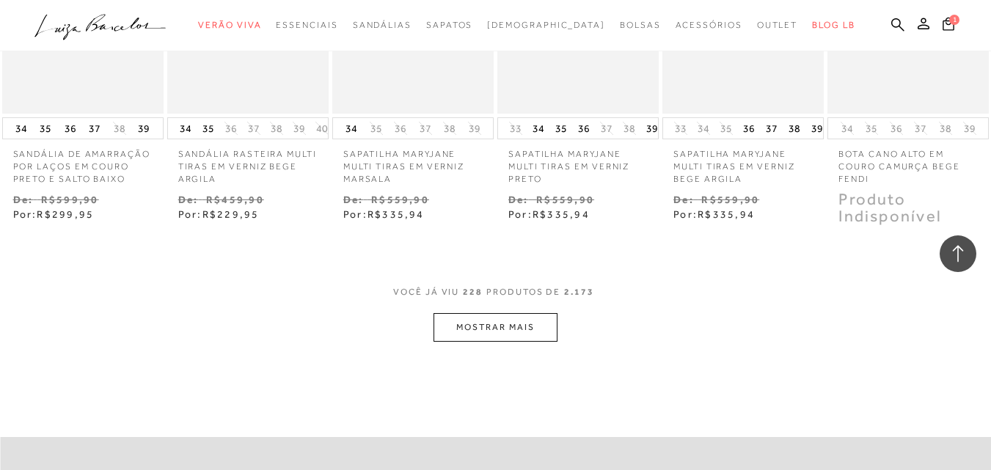
click at [488, 313] on button "MOSTRAR MAIS" at bounding box center [494, 327] width 123 height 29
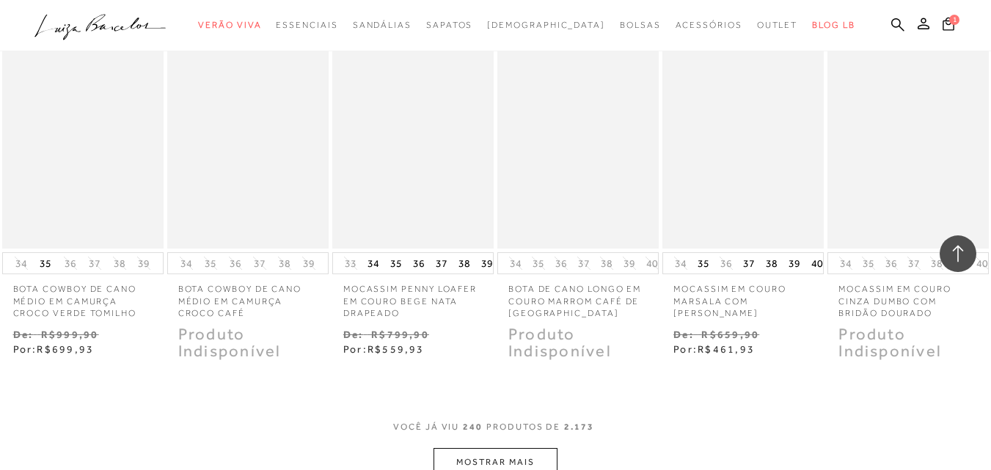
scroll to position [14179, 0]
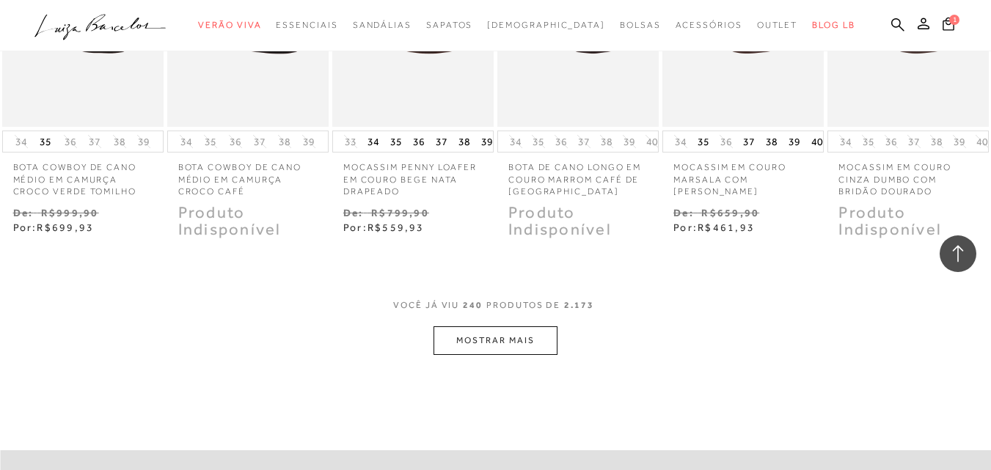
click at [508, 326] on button "MOSTRAR MAIS" at bounding box center [494, 340] width 123 height 29
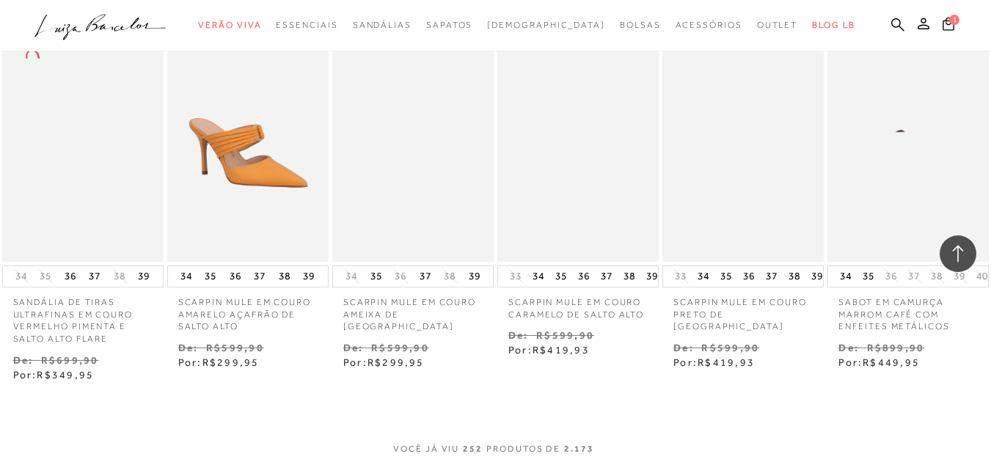
scroll to position [14912, 0]
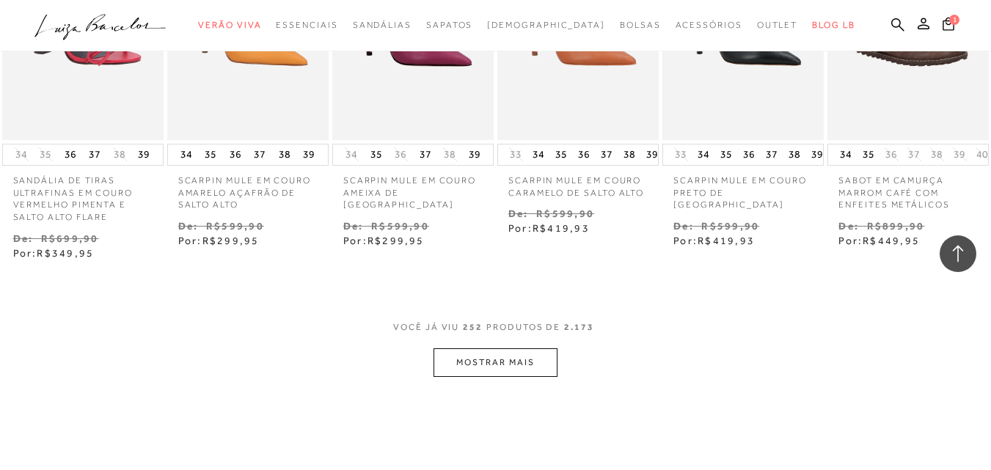
click at [516, 348] on button "MOSTRAR MAIS" at bounding box center [494, 362] width 123 height 29
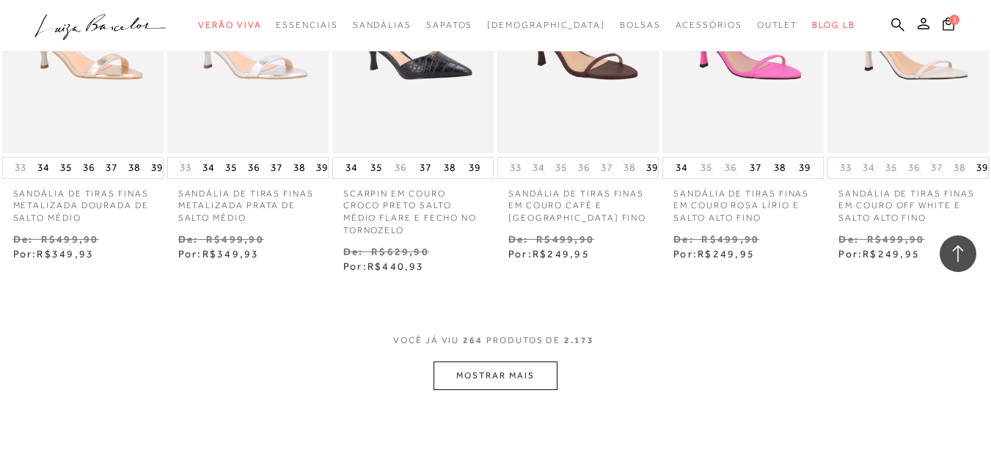
scroll to position [15768, 0]
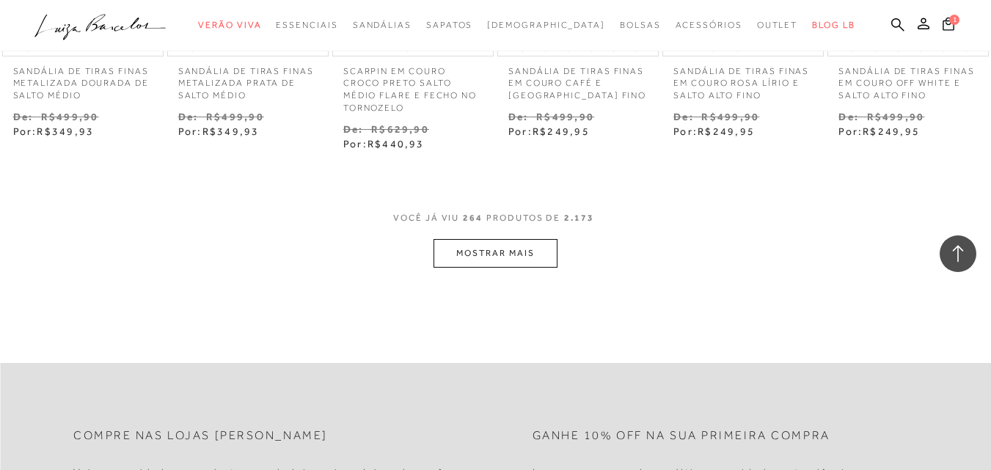
click at [473, 239] on button "MOSTRAR MAIS" at bounding box center [494, 253] width 123 height 29
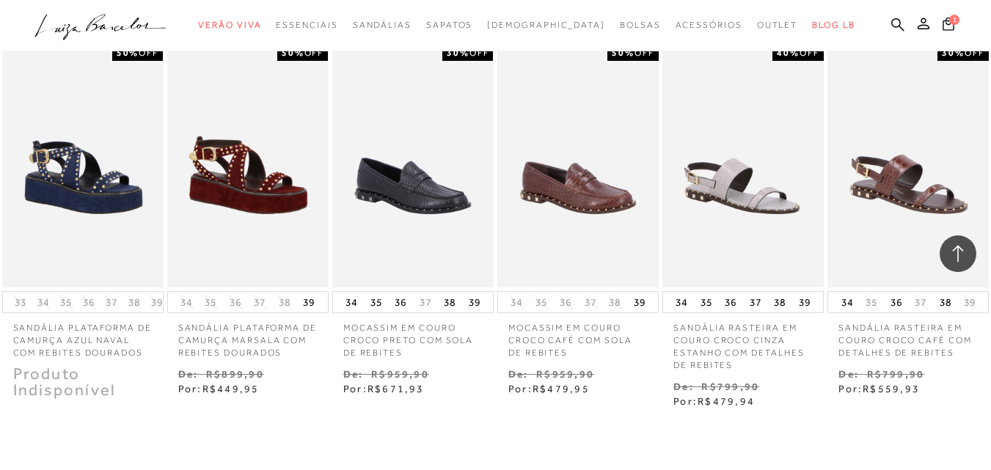
scroll to position [16379, 0]
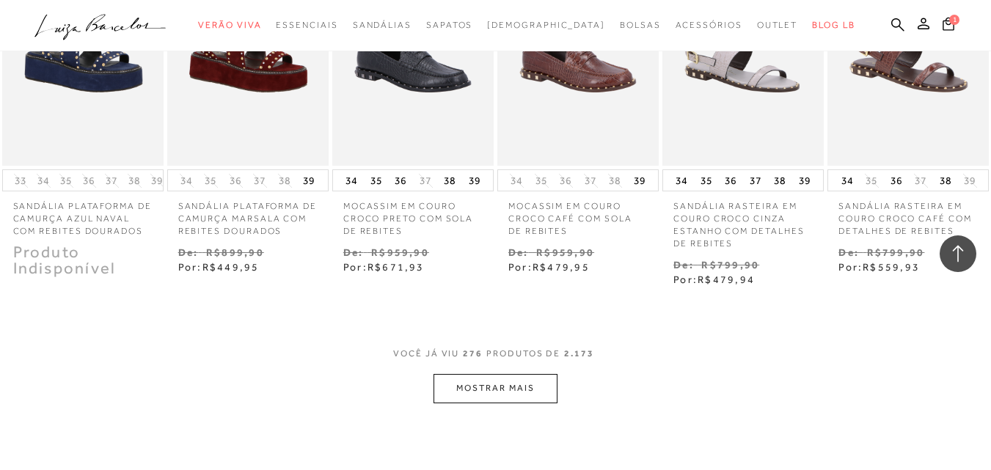
click at [527, 374] on button "MOSTRAR MAIS" at bounding box center [494, 388] width 123 height 29
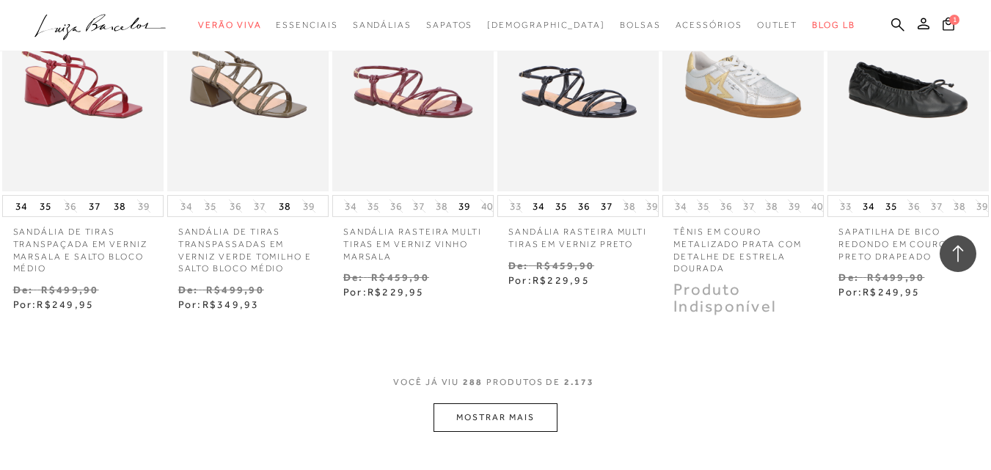
scroll to position [17235, 0]
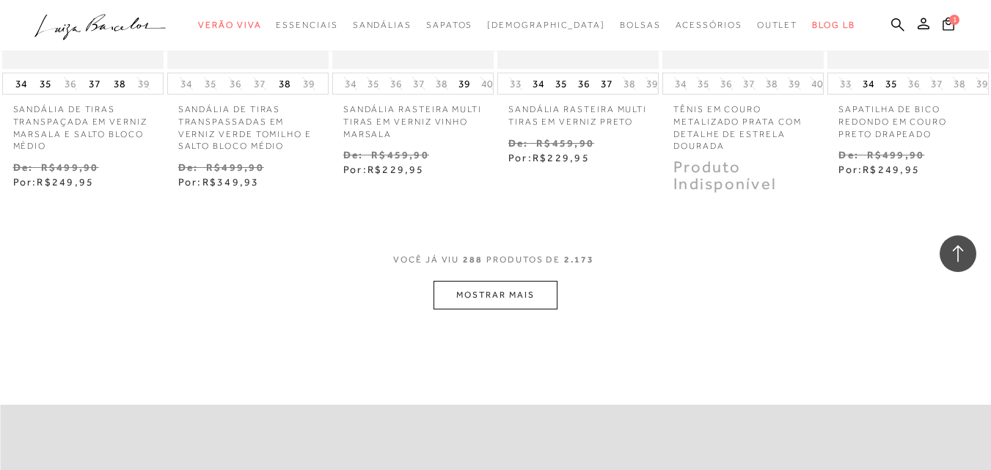
click at [549, 281] on button "MOSTRAR MAIS" at bounding box center [494, 295] width 123 height 29
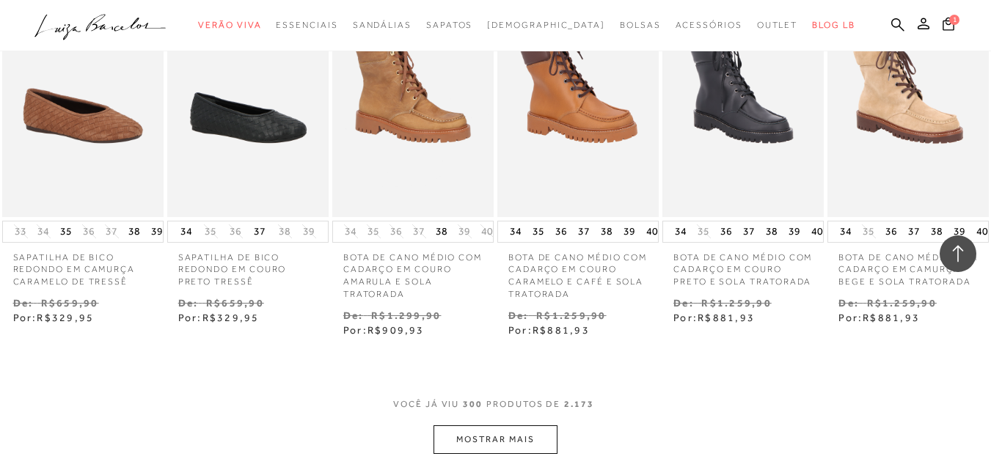
scroll to position [17968, 0]
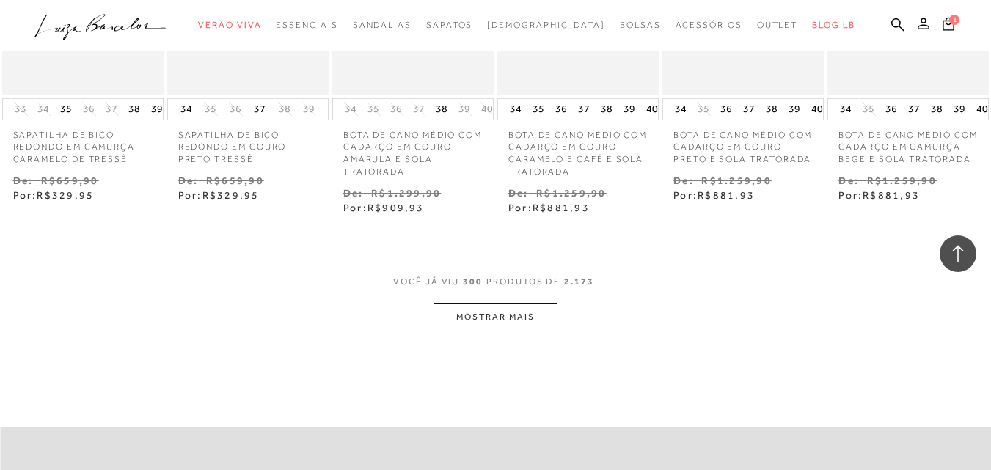
click at [542, 303] on button "MOSTRAR MAIS" at bounding box center [494, 317] width 123 height 29
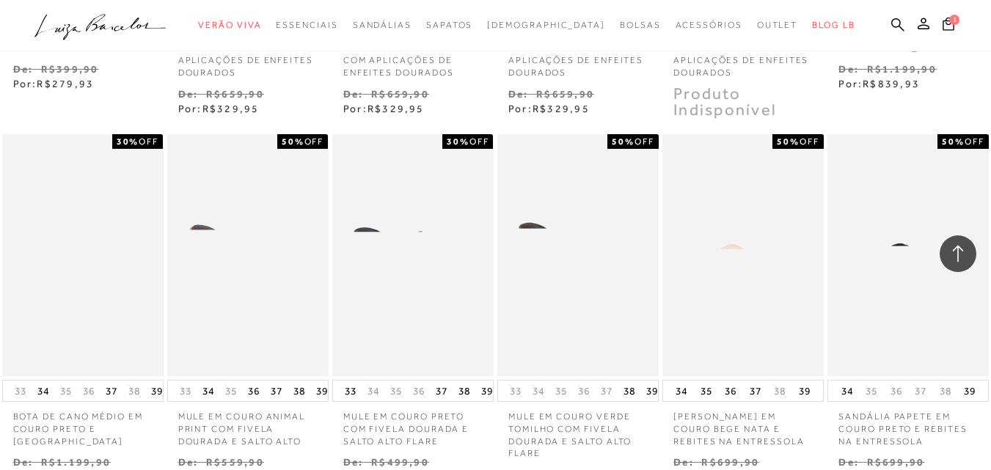
scroll to position [18579, 0]
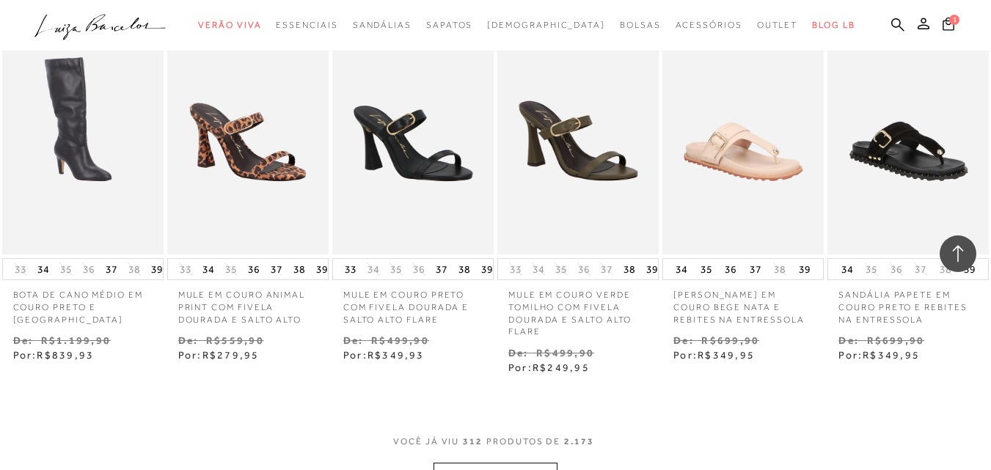
click at [525, 463] on button "MOSTRAR MAIS" at bounding box center [494, 477] width 123 height 29
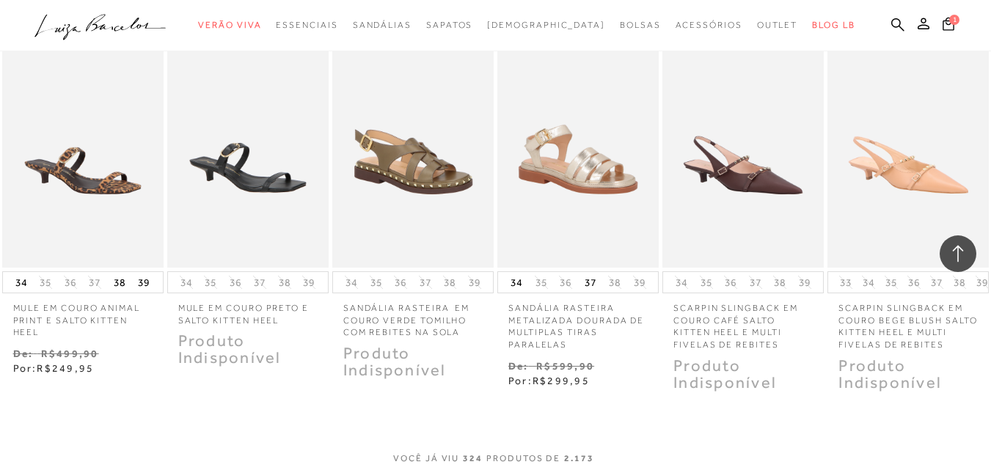
scroll to position [19435, 0]
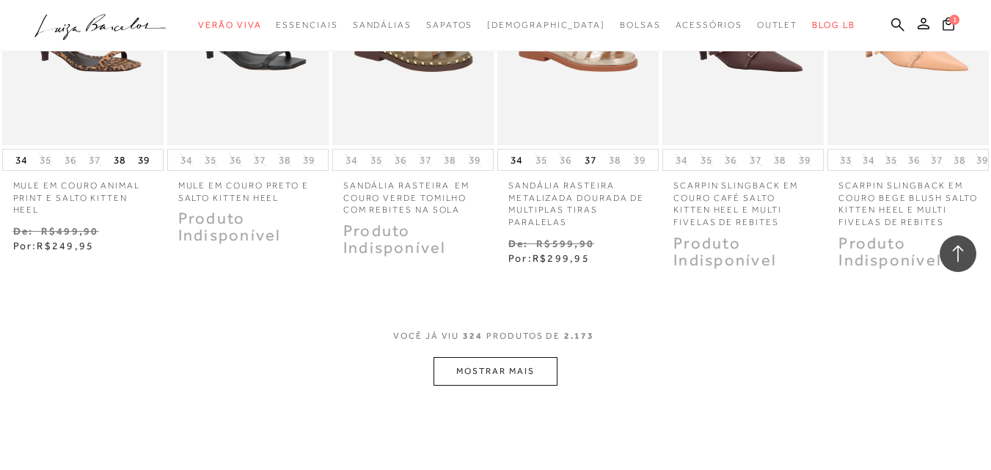
click at [532, 357] on button "MOSTRAR MAIS" at bounding box center [494, 371] width 123 height 29
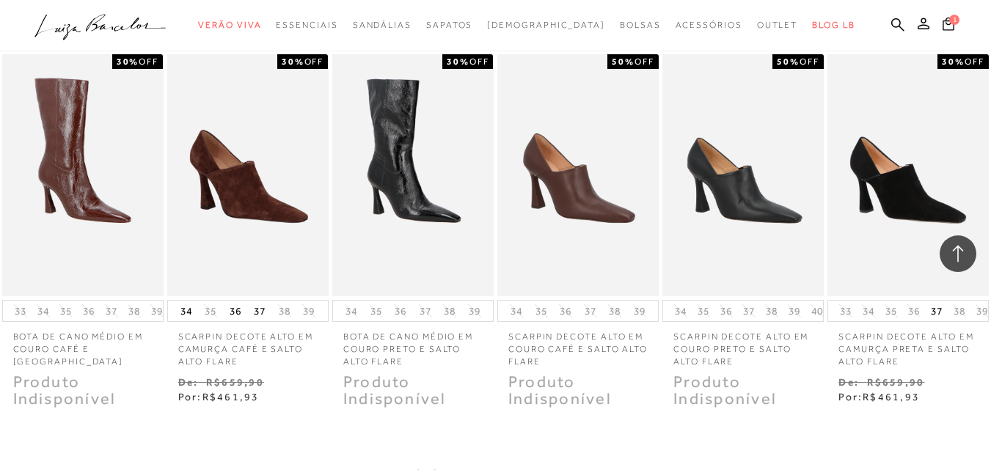
scroll to position [20291, 0]
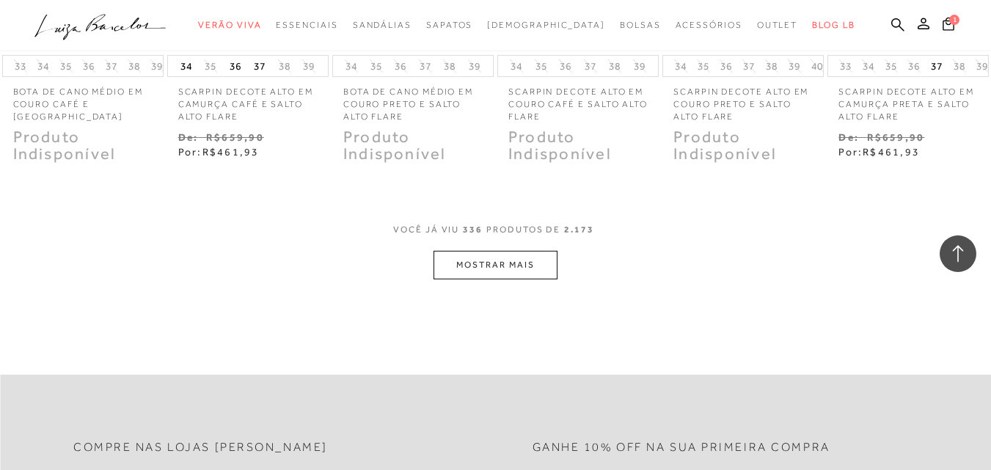
click at [534, 251] on button "MOSTRAR MAIS" at bounding box center [494, 265] width 123 height 29
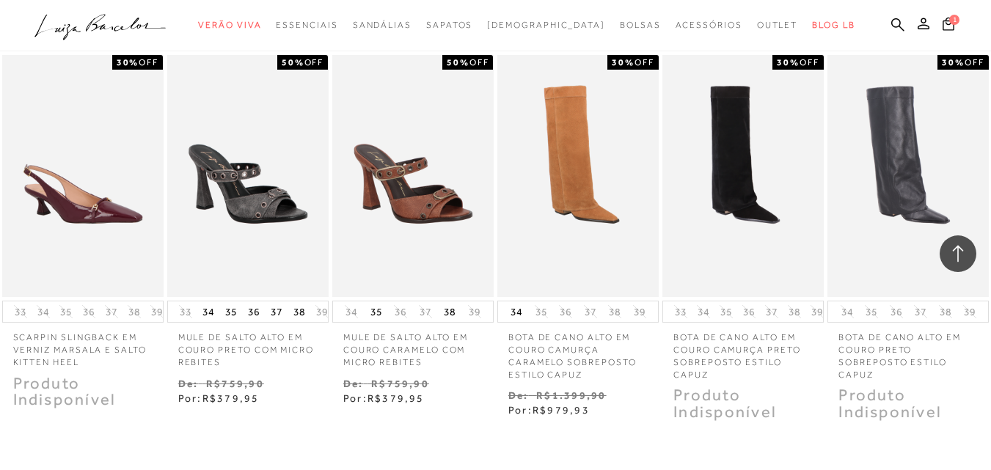
scroll to position [20902, 0]
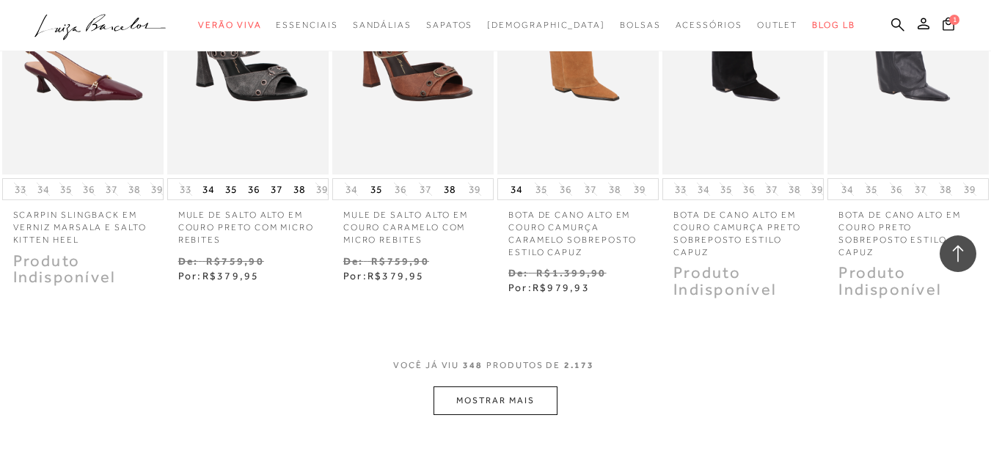
click at [524, 386] on button "MOSTRAR MAIS" at bounding box center [494, 400] width 123 height 29
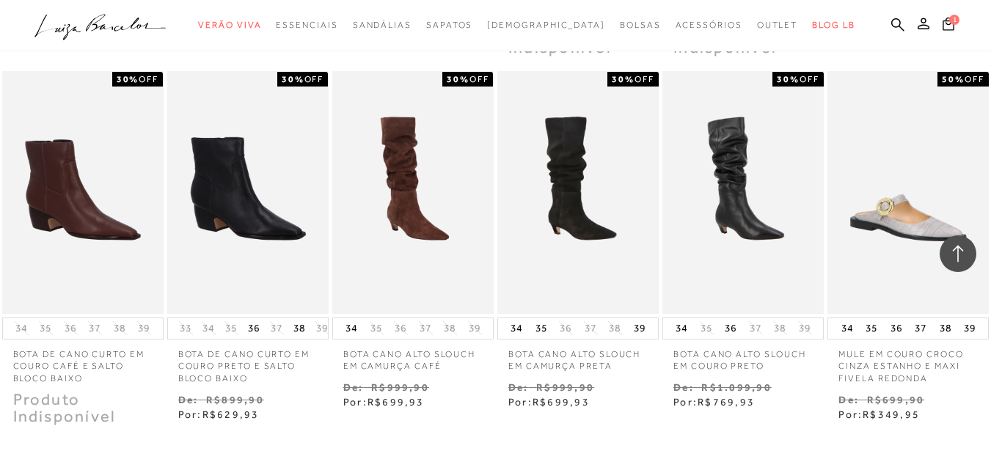
scroll to position [21635, 0]
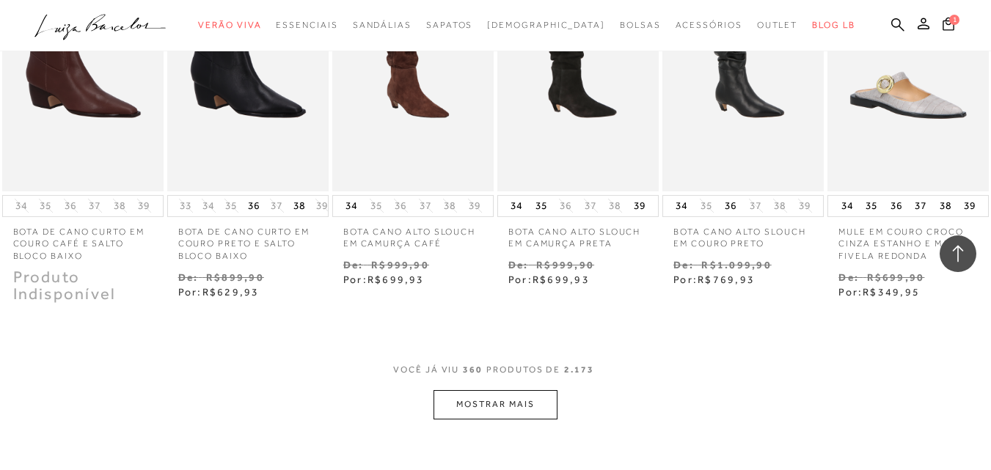
click at [500, 390] on button "MOSTRAR MAIS" at bounding box center [494, 404] width 123 height 29
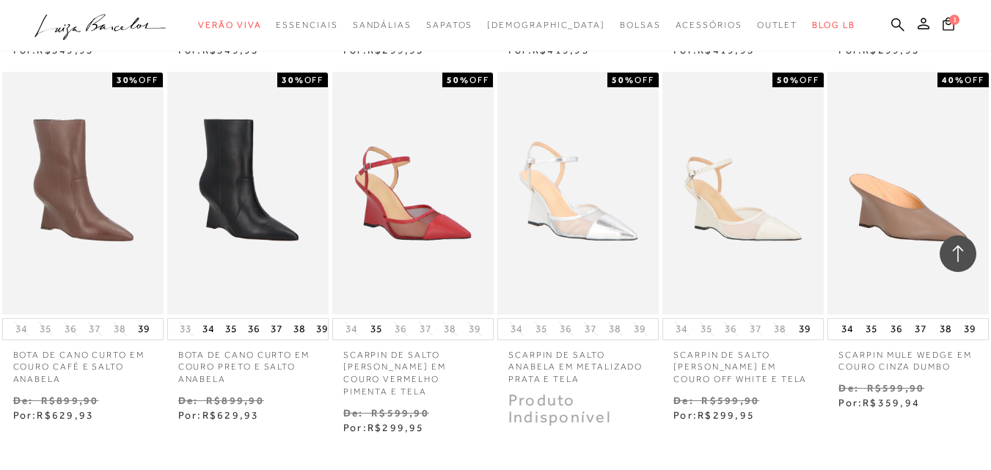
scroll to position [22369, 0]
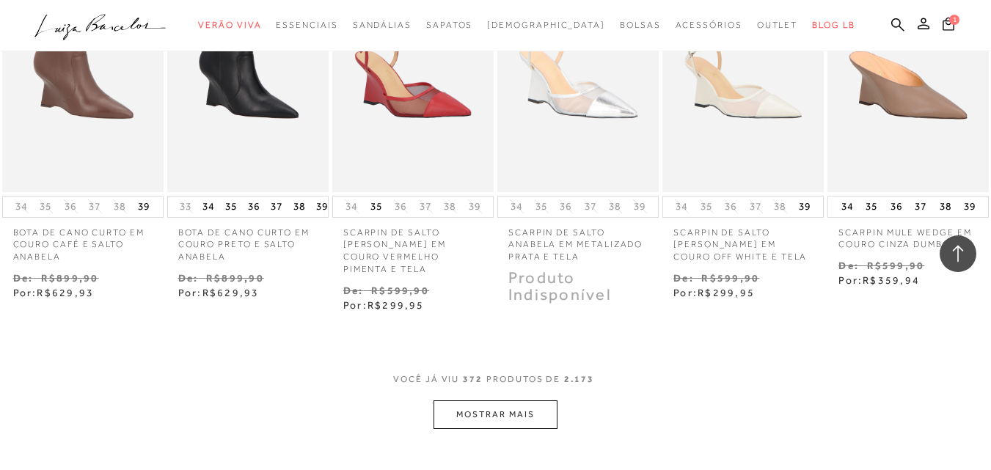
click at [517, 400] on button "MOSTRAR MAIS" at bounding box center [494, 414] width 123 height 29
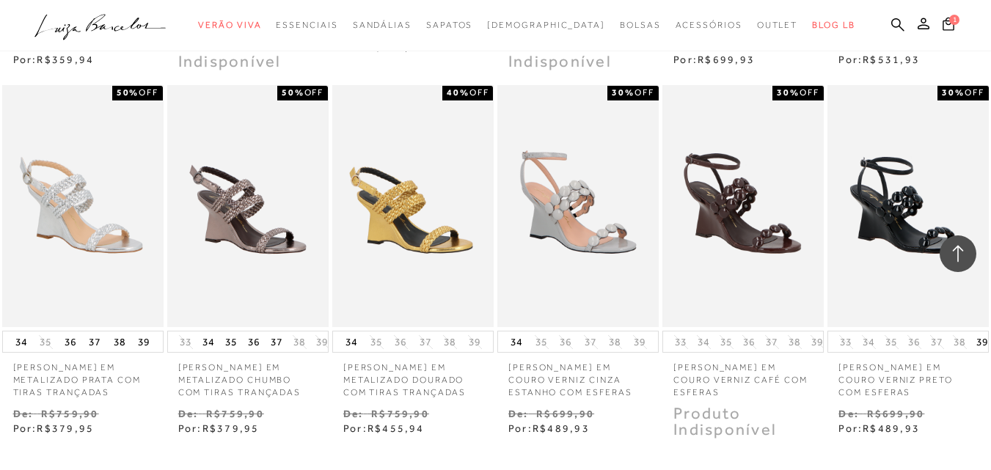
scroll to position [23102, 0]
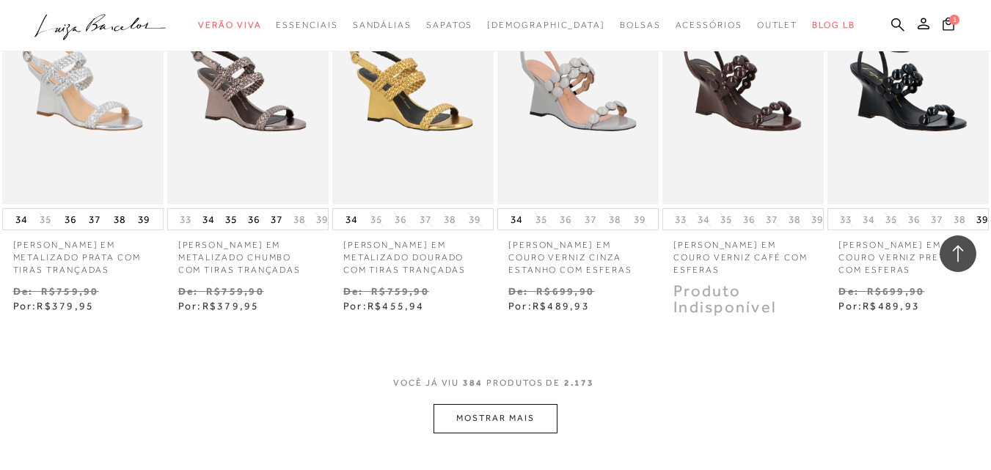
click at [506, 404] on button "MOSTRAR MAIS" at bounding box center [494, 418] width 123 height 29
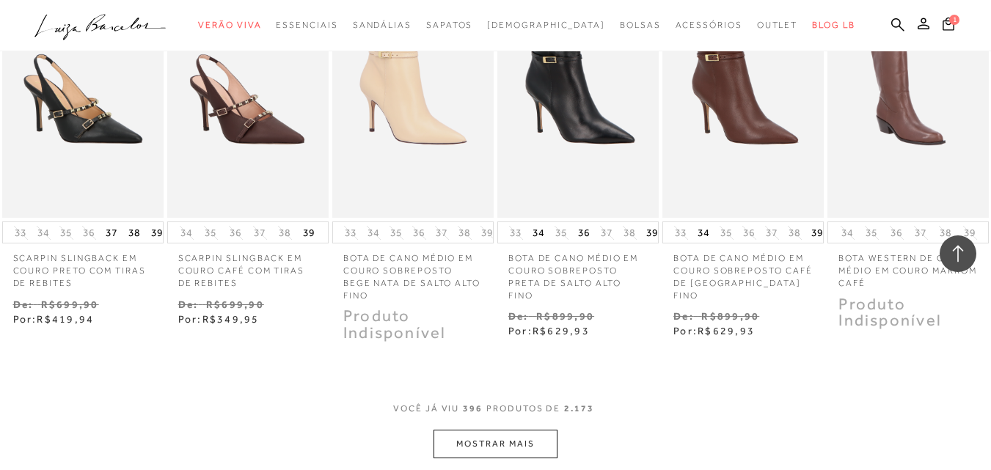
scroll to position [23958, 0]
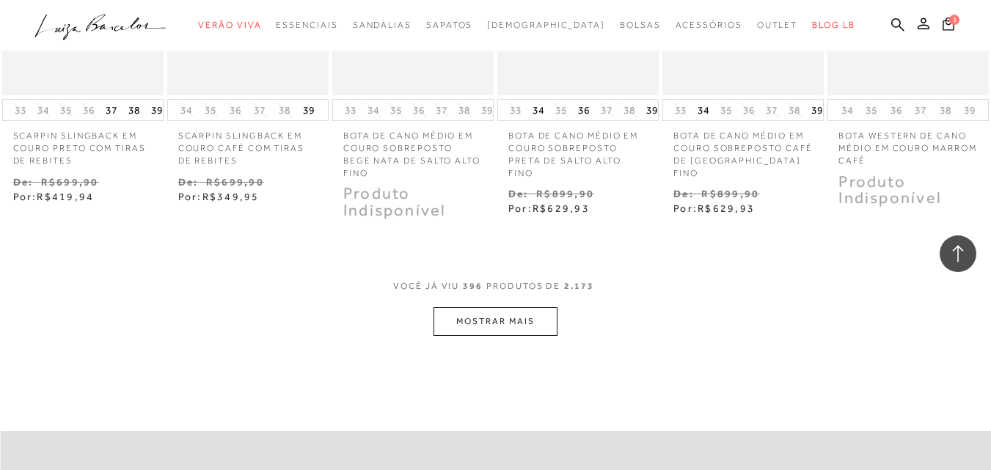
click at [508, 307] on button "MOSTRAR MAIS" at bounding box center [494, 321] width 123 height 29
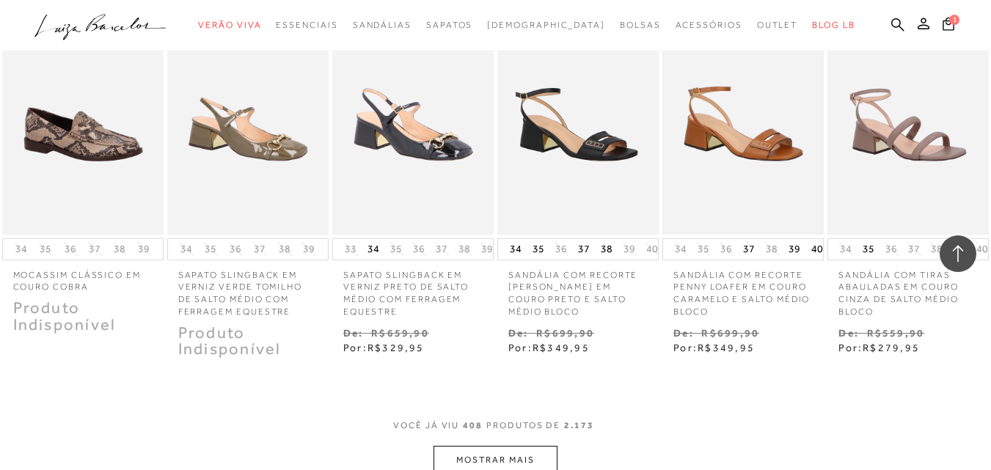
scroll to position [24691, 0]
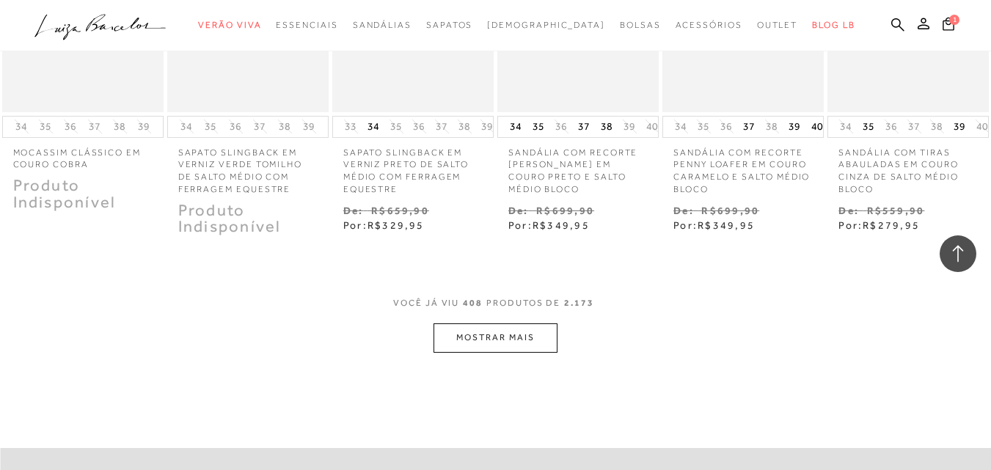
click at [512, 323] on button "MOSTRAR MAIS" at bounding box center [494, 337] width 123 height 29
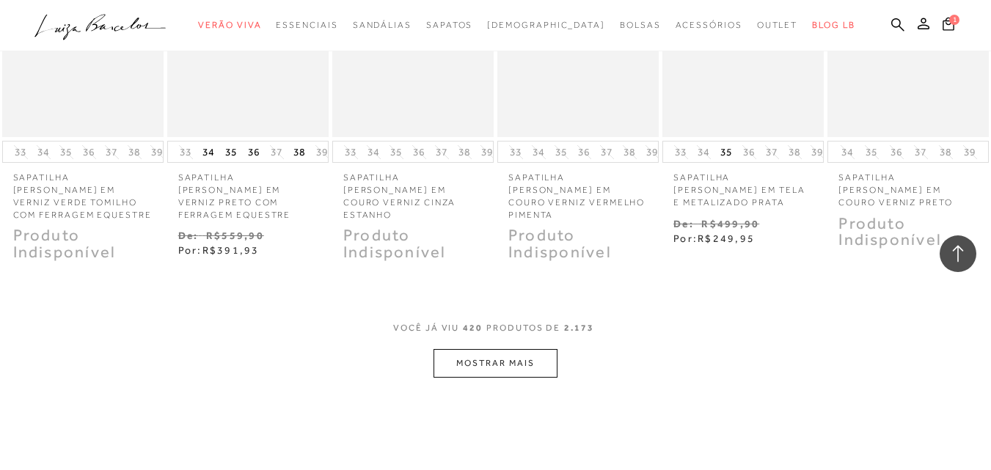
scroll to position [25546, 0]
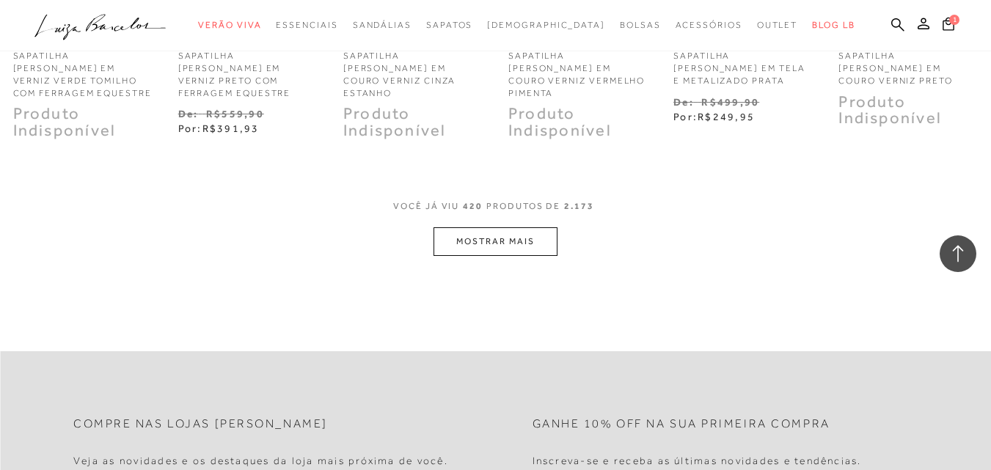
click at [451, 227] on button "MOSTRAR MAIS" at bounding box center [494, 241] width 123 height 29
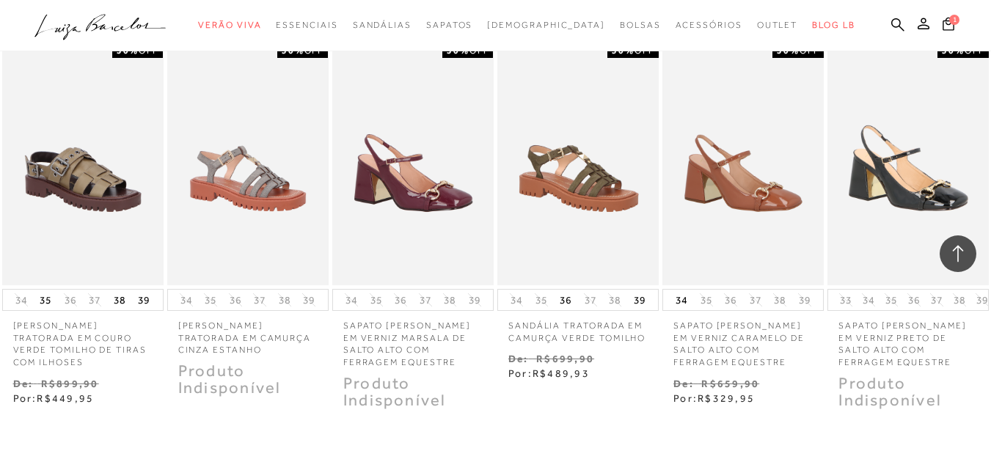
scroll to position [26158, 0]
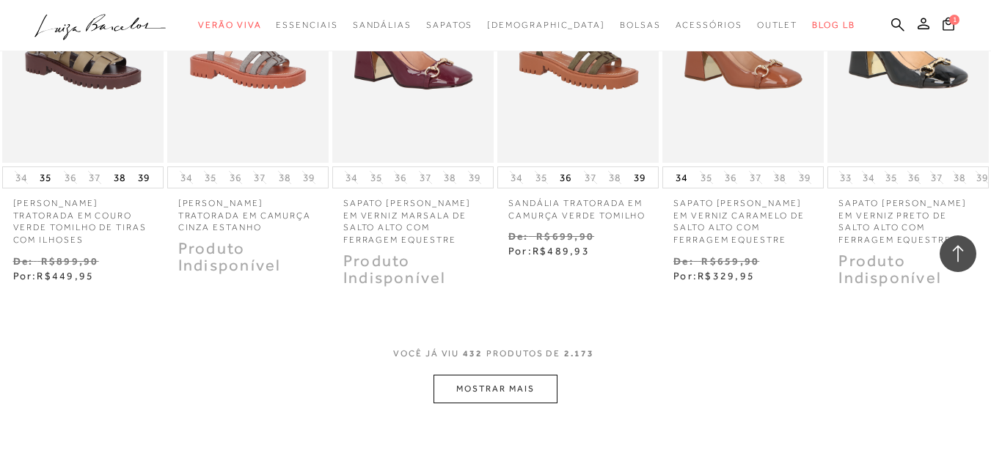
click at [472, 375] on button "MOSTRAR MAIS" at bounding box center [494, 389] width 123 height 29
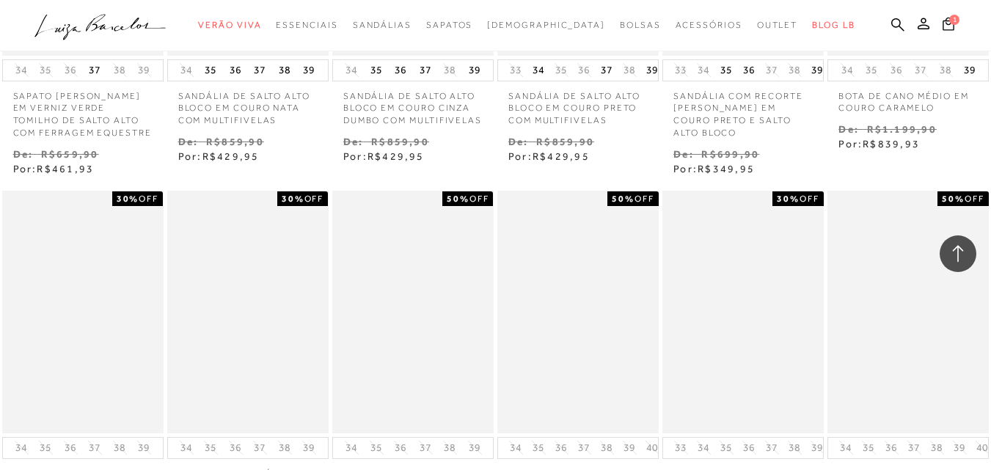
scroll to position [26769, 0]
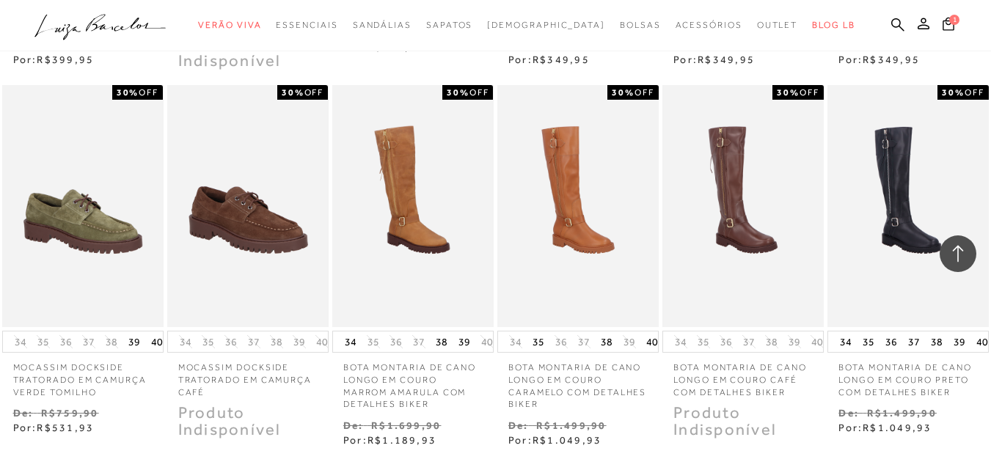
scroll to position [27625, 0]
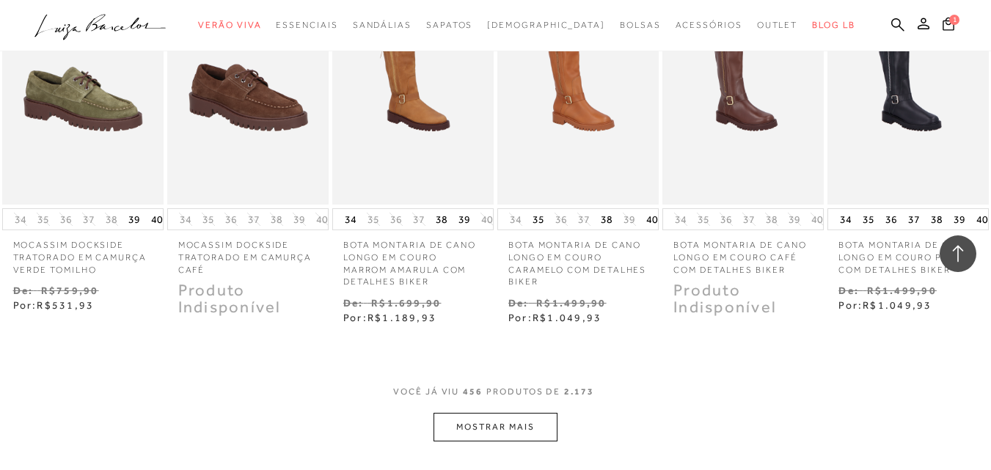
click at [483, 413] on button "MOSTRAR MAIS" at bounding box center [494, 427] width 123 height 29
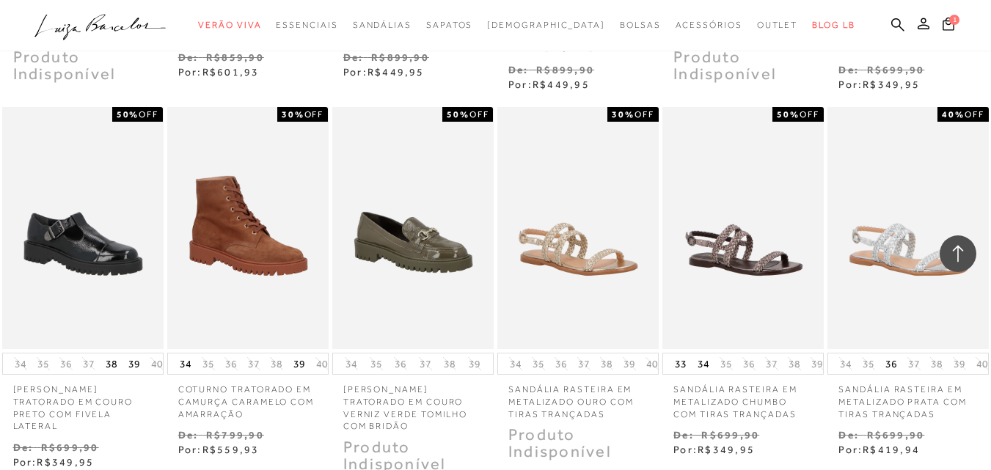
scroll to position [28358, 0]
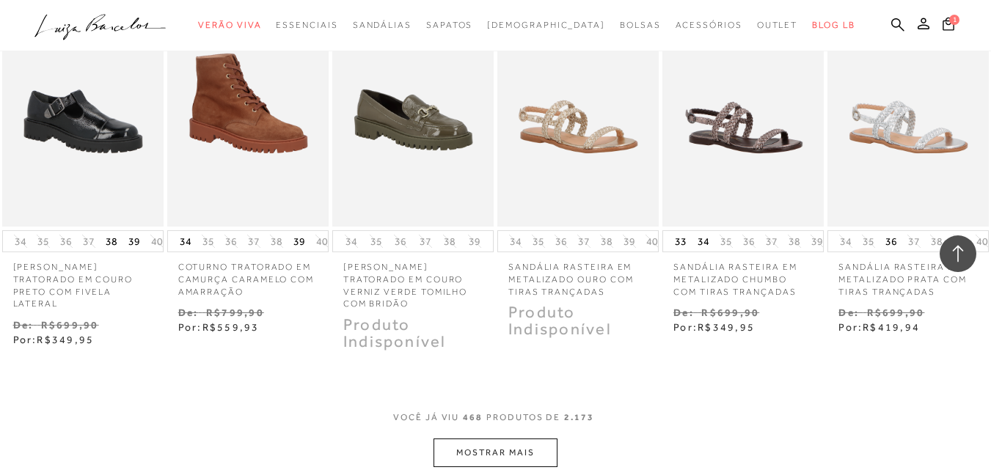
click at [494, 439] on button "MOSTRAR MAIS" at bounding box center [494, 453] width 123 height 29
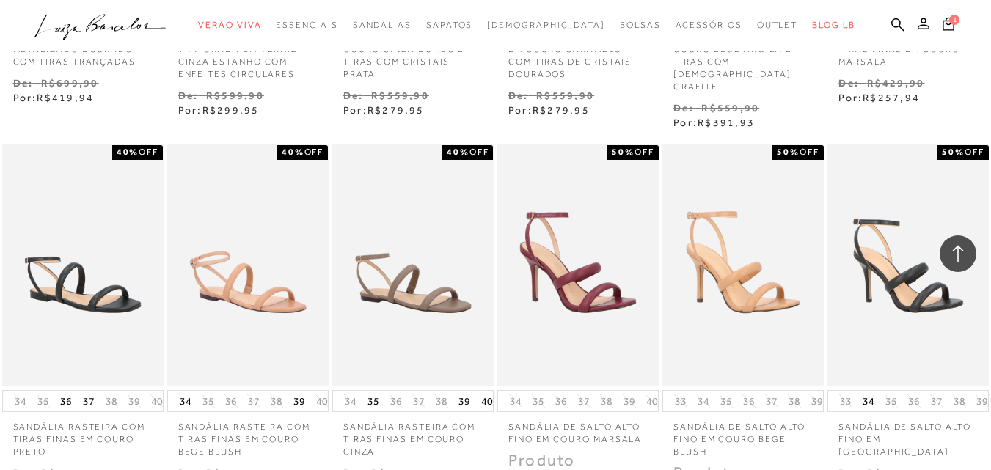
scroll to position [29092, 0]
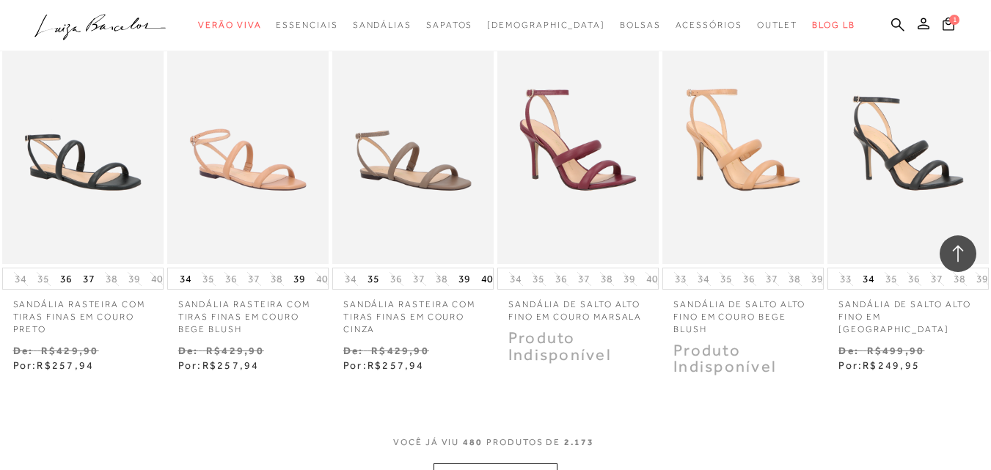
click at [502, 464] on button "MOSTRAR MAIS" at bounding box center [494, 478] width 123 height 29
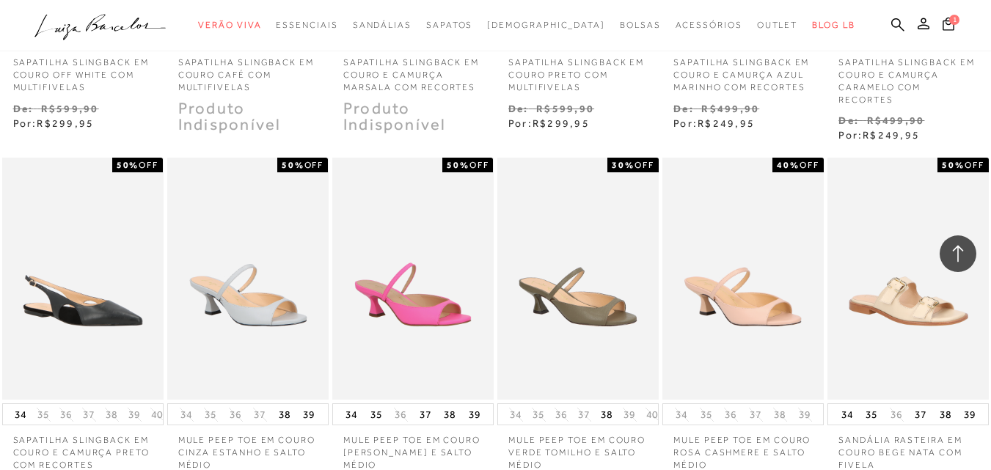
scroll to position [29825, 0]
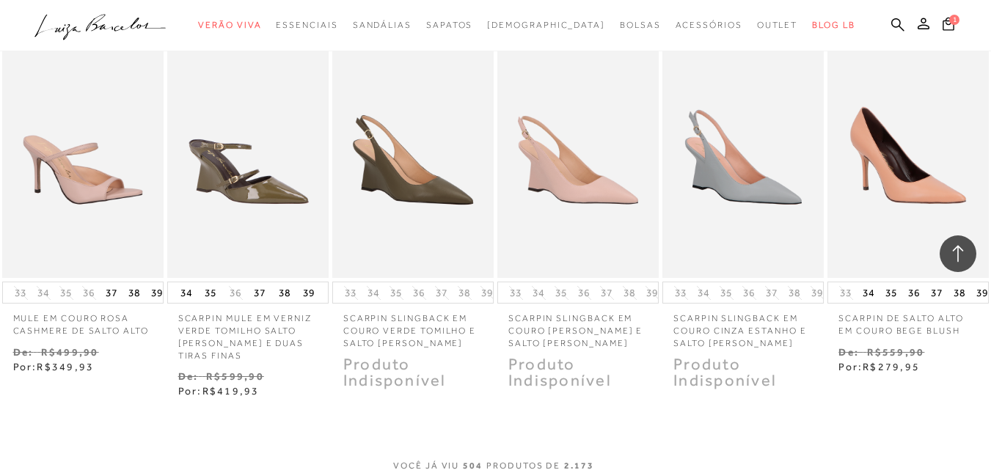
scroll to position [30680, 0]
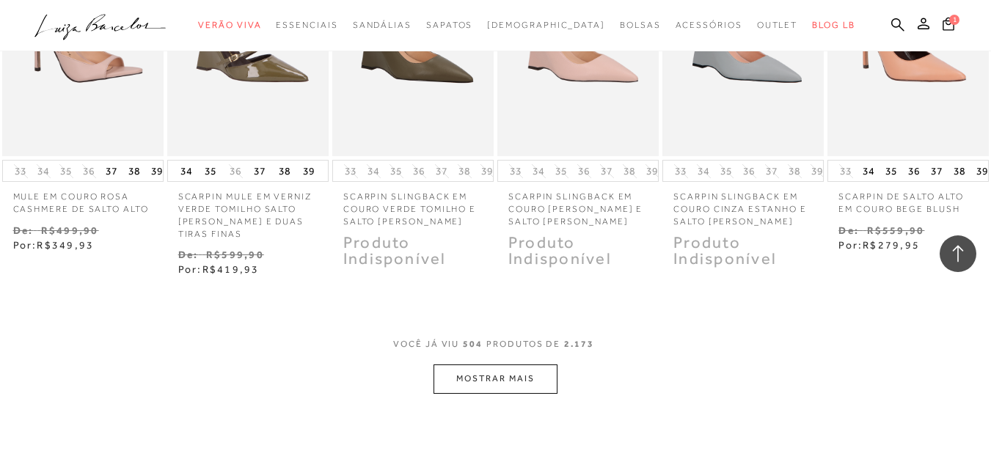
click at [500, 364] on button "MOSTRAR MAIS" at bounding box center [494, 378] width 123 height 29
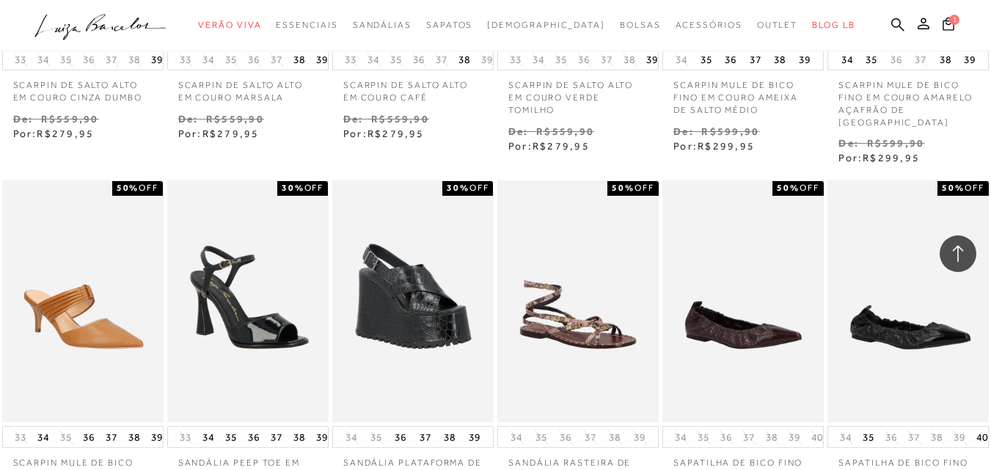
scroll to position [31292, 0]
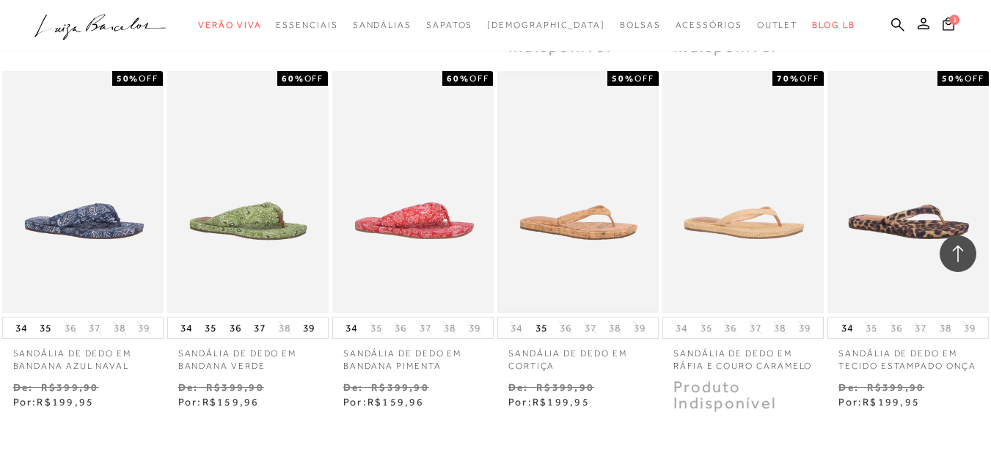
scroll to position [32147, 0]
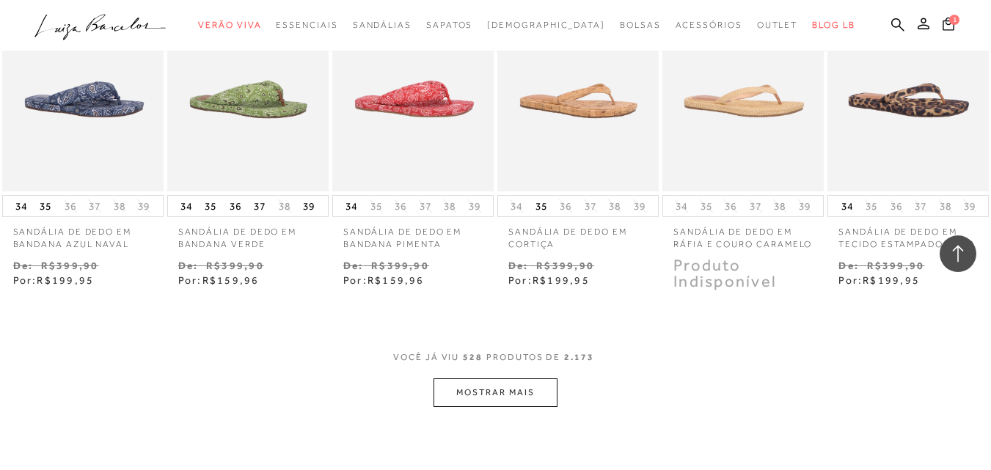
click at [513, 378] on button "MOSTRAR MAIS" at bounding box center [494, 392] width 123 height 29
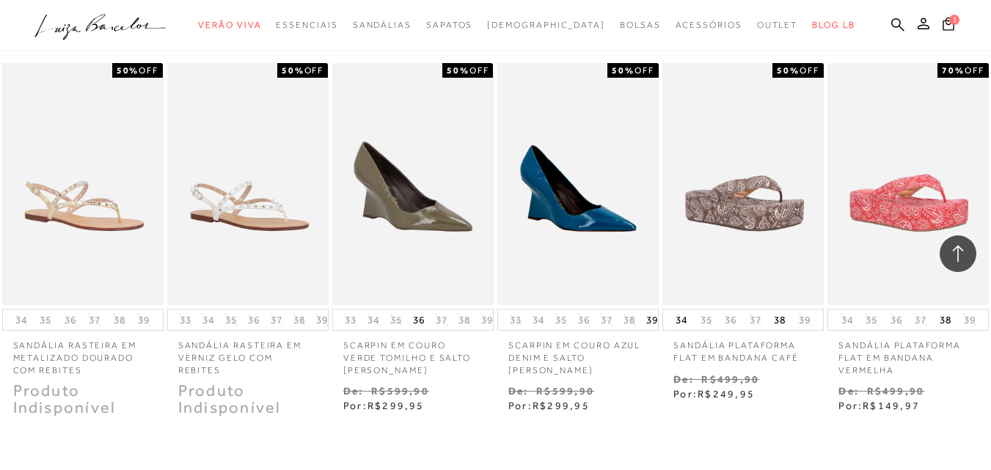
scroll to position [32880, 0]
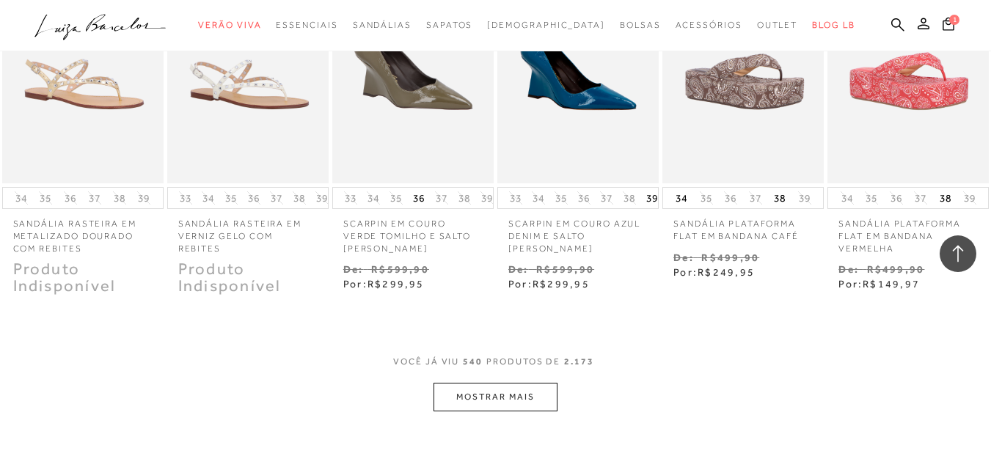
click at [521, 383] on button "MOSTRAR MAIS" at bounding box center [494, 397] width 123 height 29
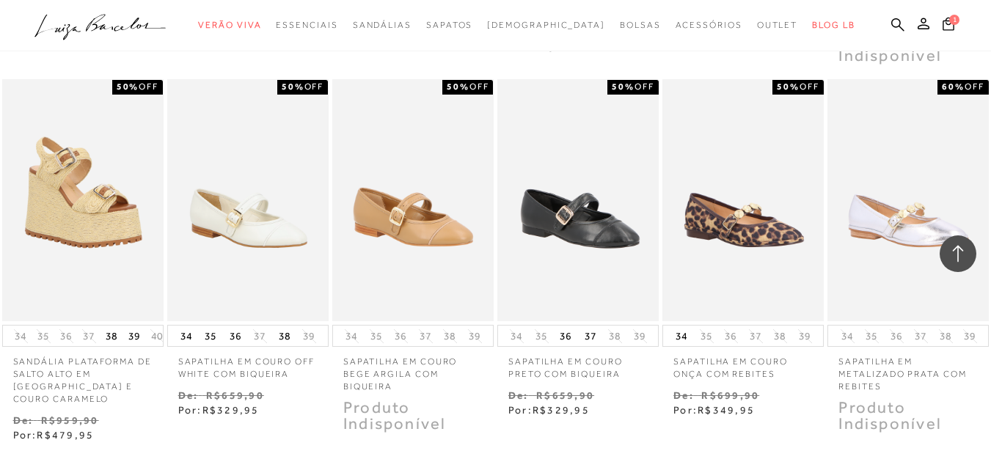
scroll to position [33614, 0]
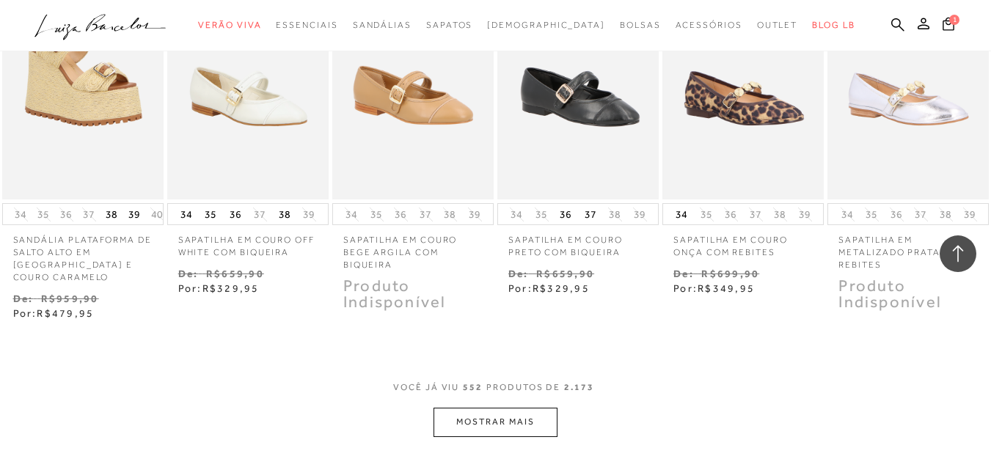
click at [526, 408] on button "MOSTRAR MAIS" at bounding box center [494, 422] width 123 height 29
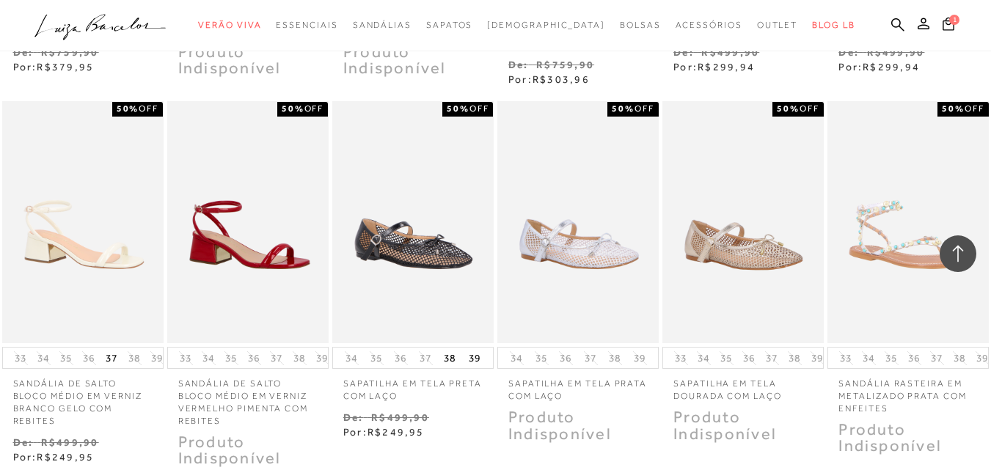
scroll to position [34347, 0]
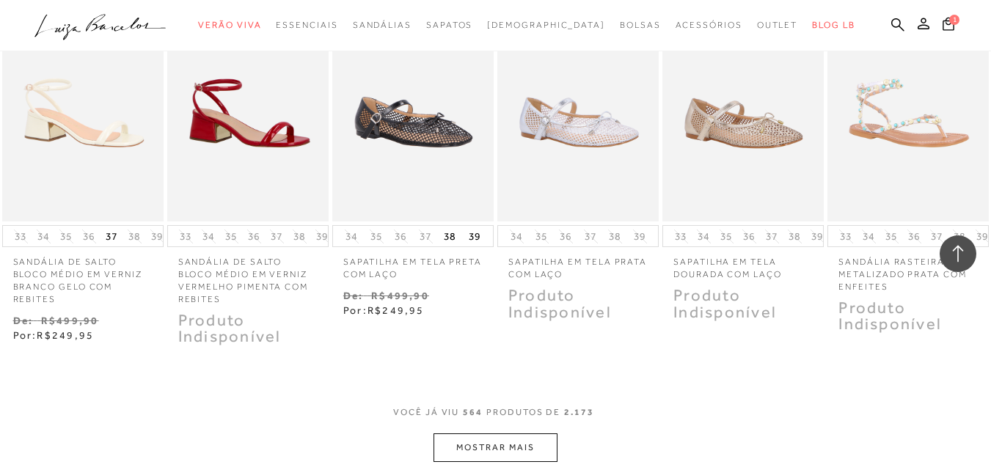
click at [502, 433] on button "MOSTRAR MAIS" at bounding box center [494, 447] width 123 height 29
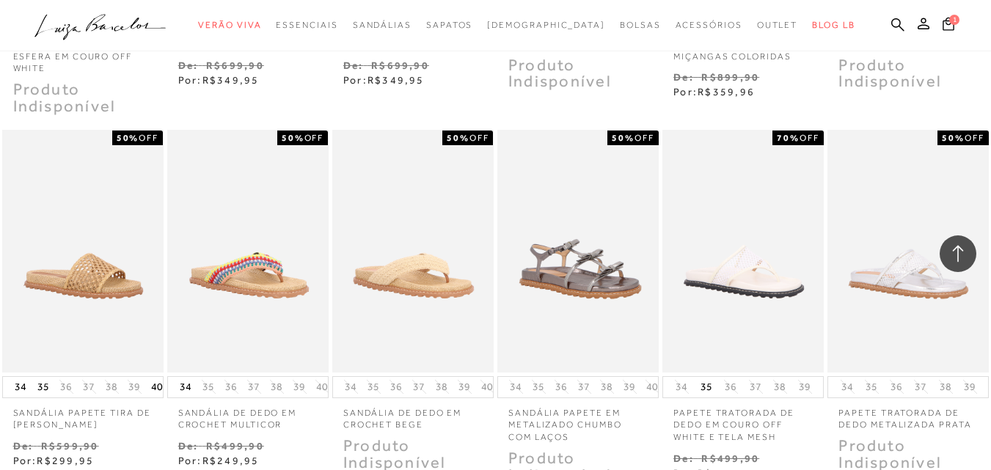
scroll to position [35081, 0]
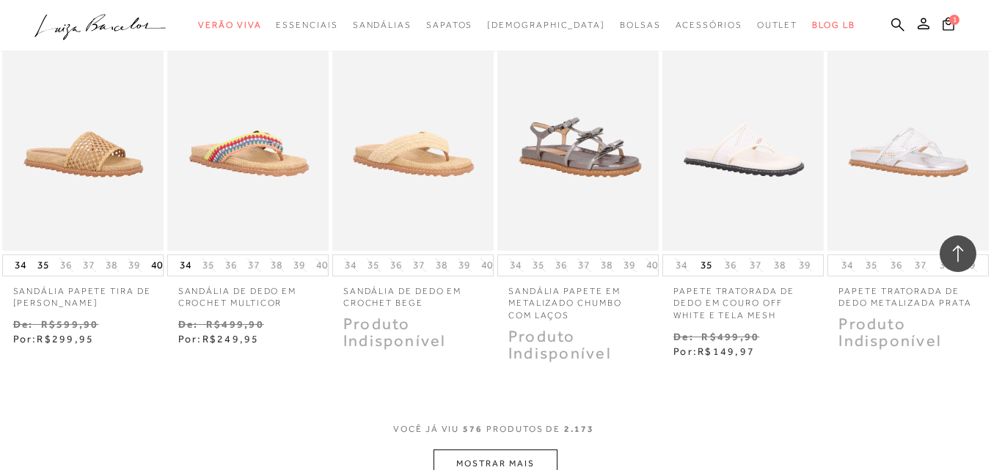
click at [508, 450] on button "MOSTRAR MAIS" at bounding box center [494, 464] width 123 height 29
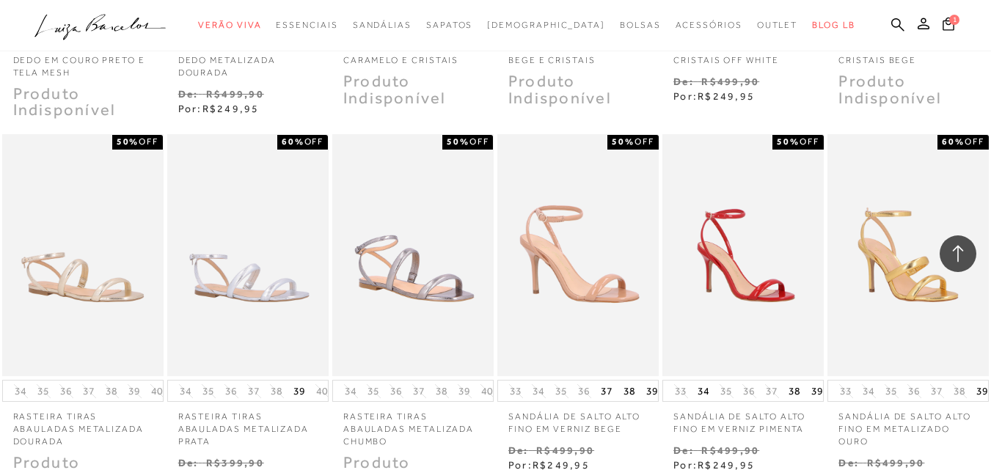
scroll to position [35814, 0]
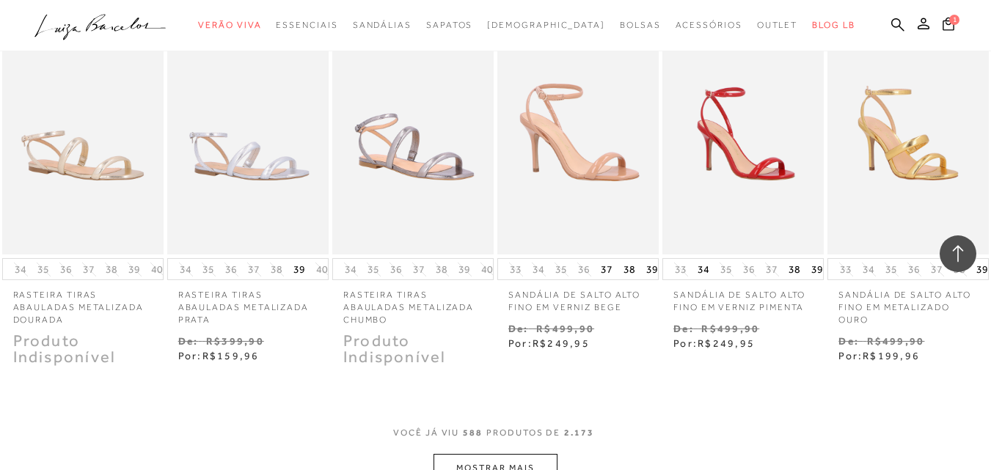
click at [516, 454] on button "MOSTRAR MAIS" at bounding box center [494, 468] width 123 height 29
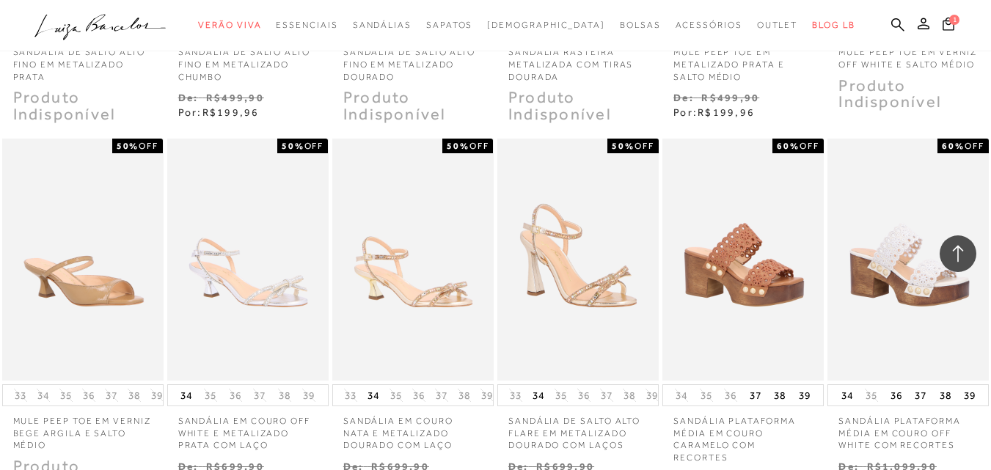
scroll to position [36670, 0]
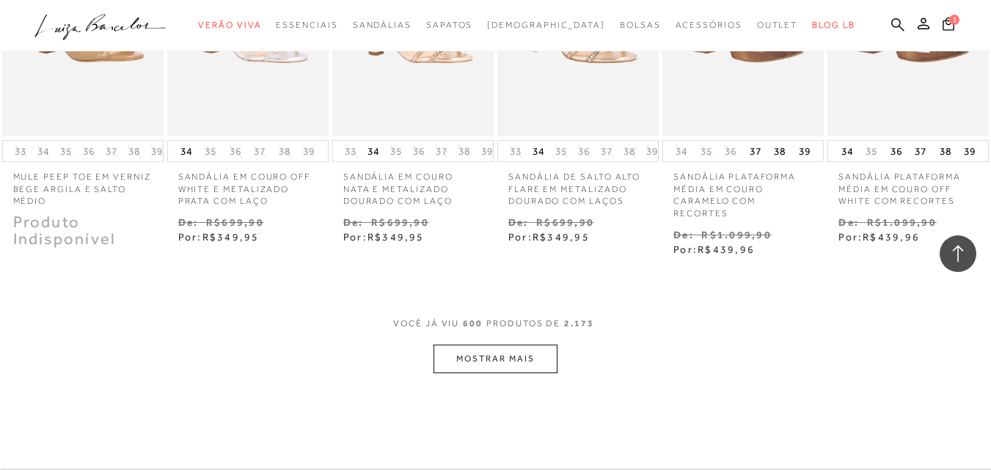
click at [540, 345] on button "MOSTRAR MAIS" at bounding box center [494, 359] width 123 height 29
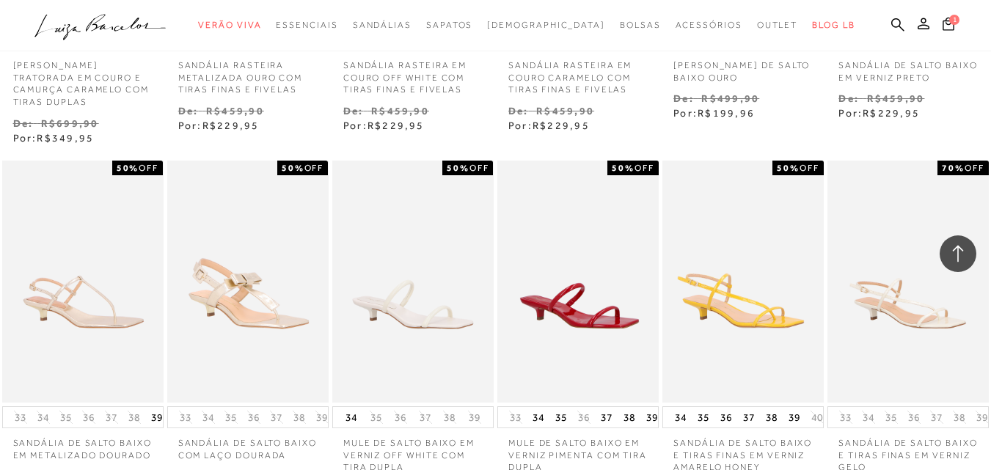
scroll to position [37281, 0]
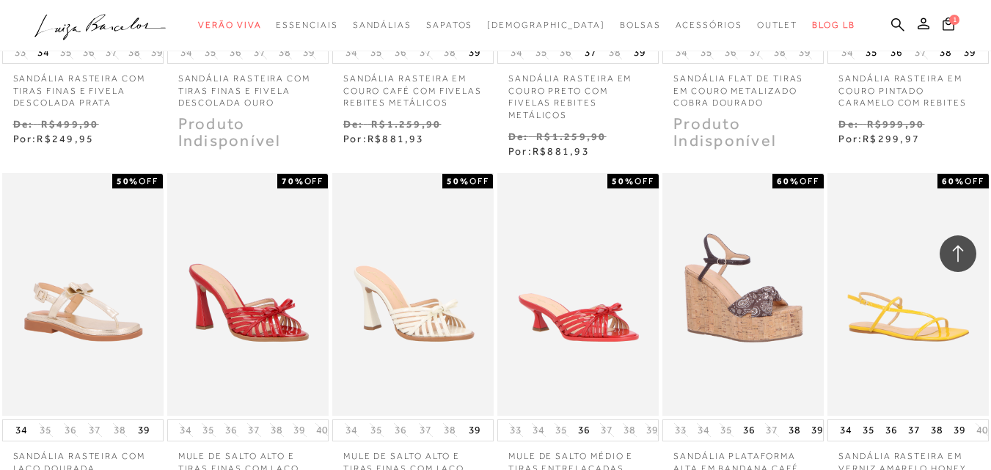
scroll to position [38014, 0]
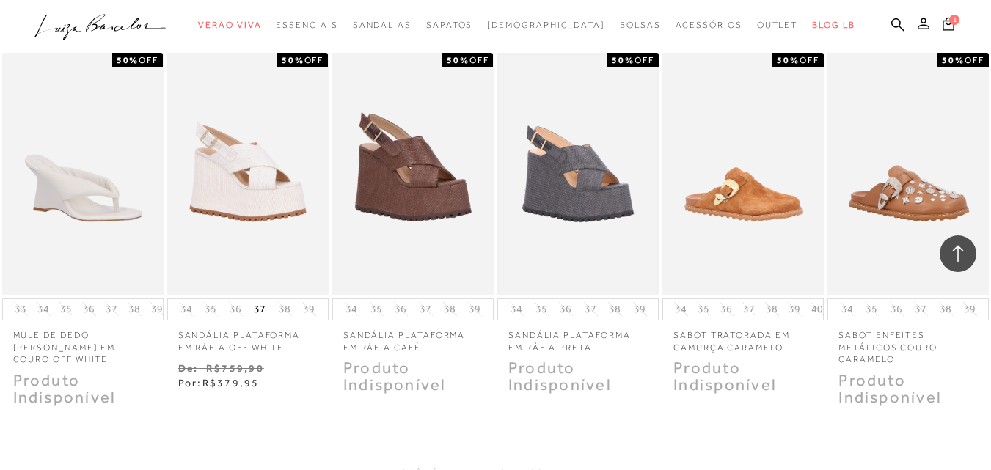
scroll to position [38870, 0]
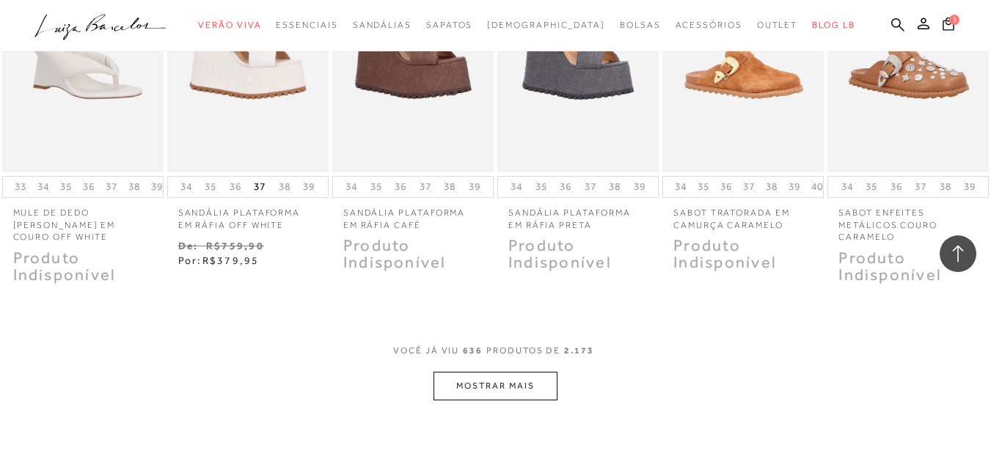
click at [524, 372] on button "MOSTRAR MAIS" at bounding box center [494, 386] width 123 height 29
